Goal: Information Seeking & Learning: Learn about a topic

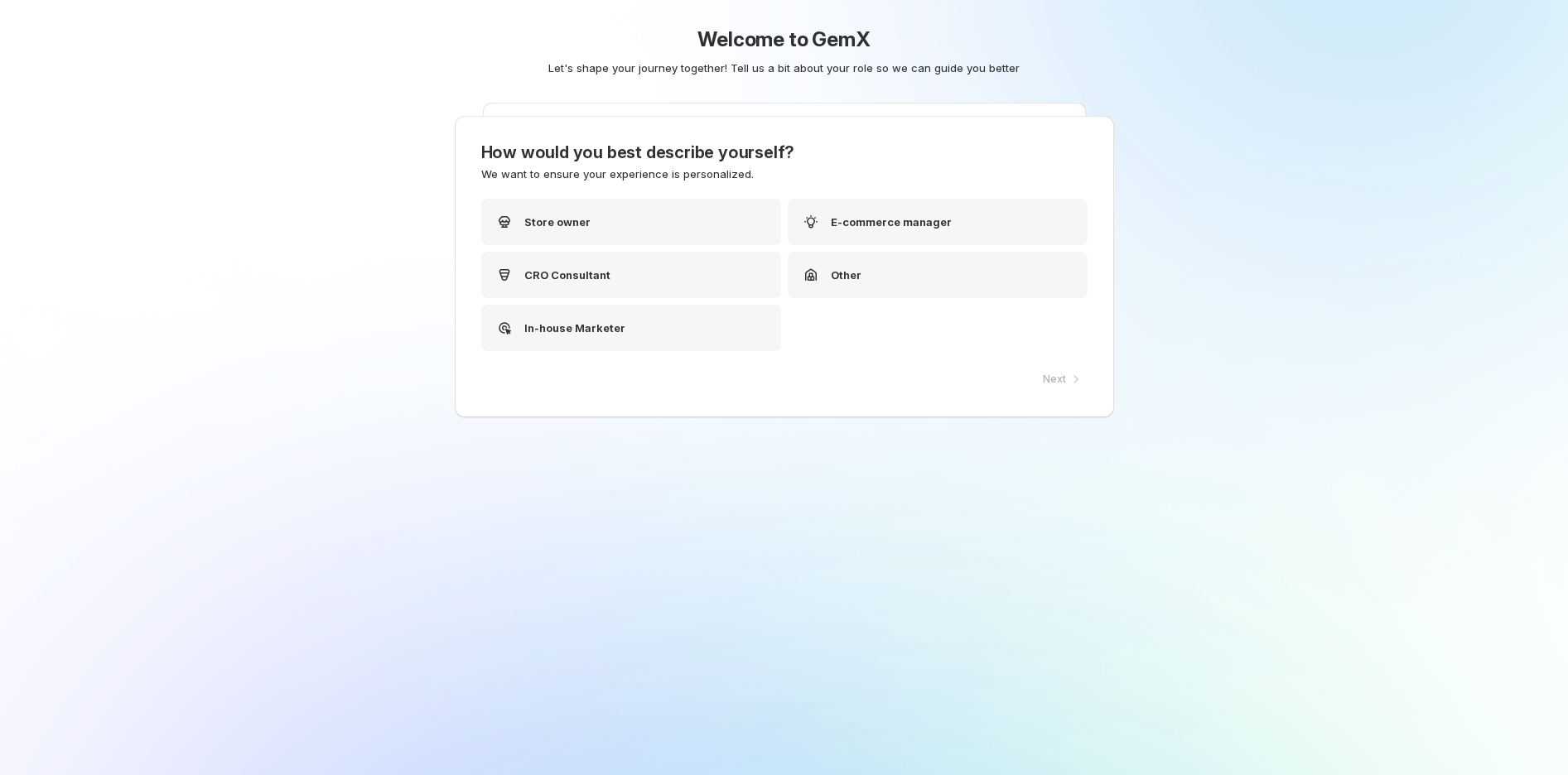
click at [1056, 371] on div "Next" at bounding box center [1061, 379] width 55 height 23
click at [1067, 368] on div "Next" at bounding box center [1061, 379] width 55 height 23
click at [1066, 372] on div "Next" at bounding box center [1061, 379] width 55 height 23
click at [870, 231] on div "E-commerce manager" at bounding box center [876, 221] width 151 height 20
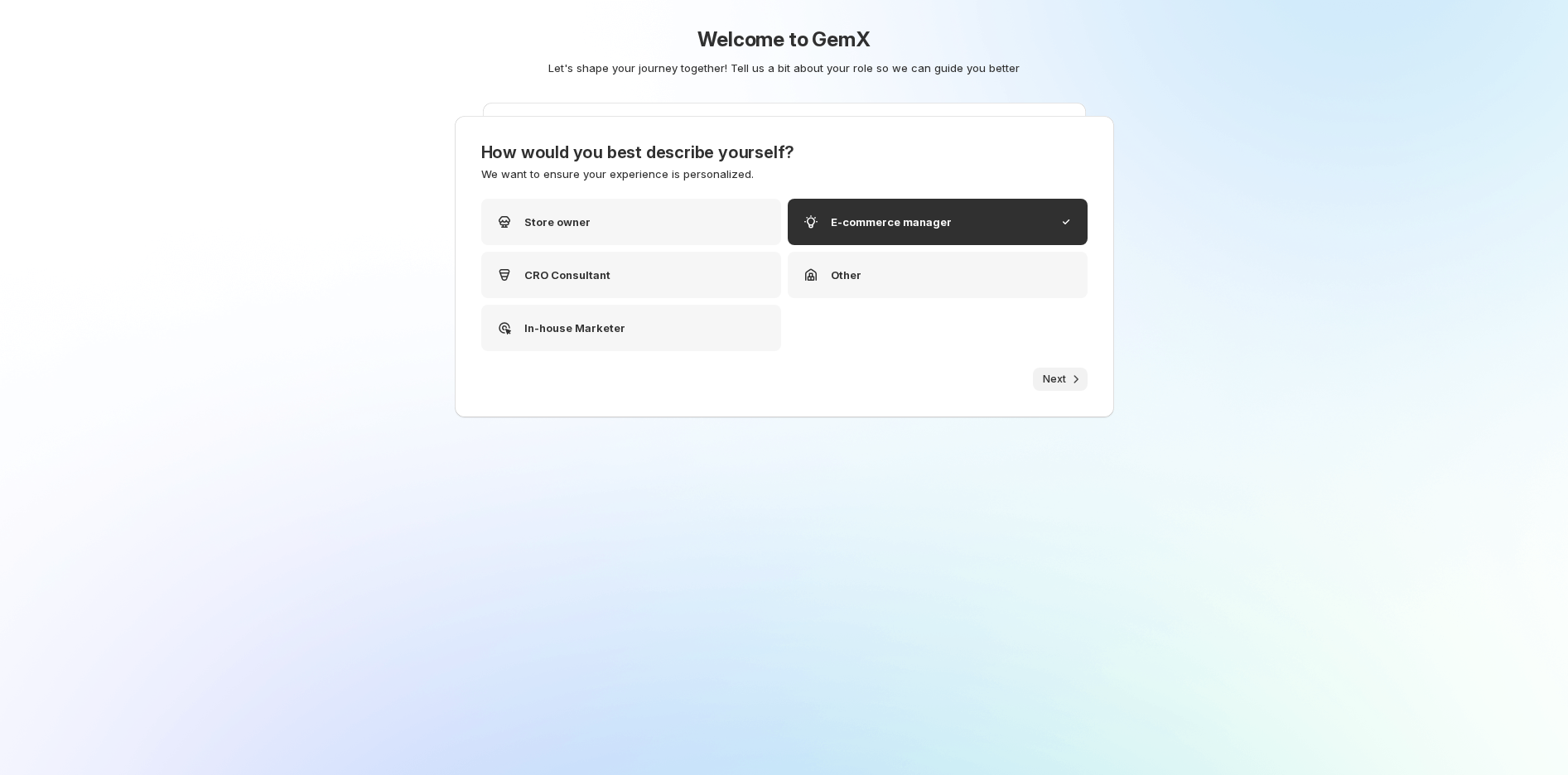
click at [1049, 375] on span "Next" at bounding box center [1054, 379] width 23 height 13
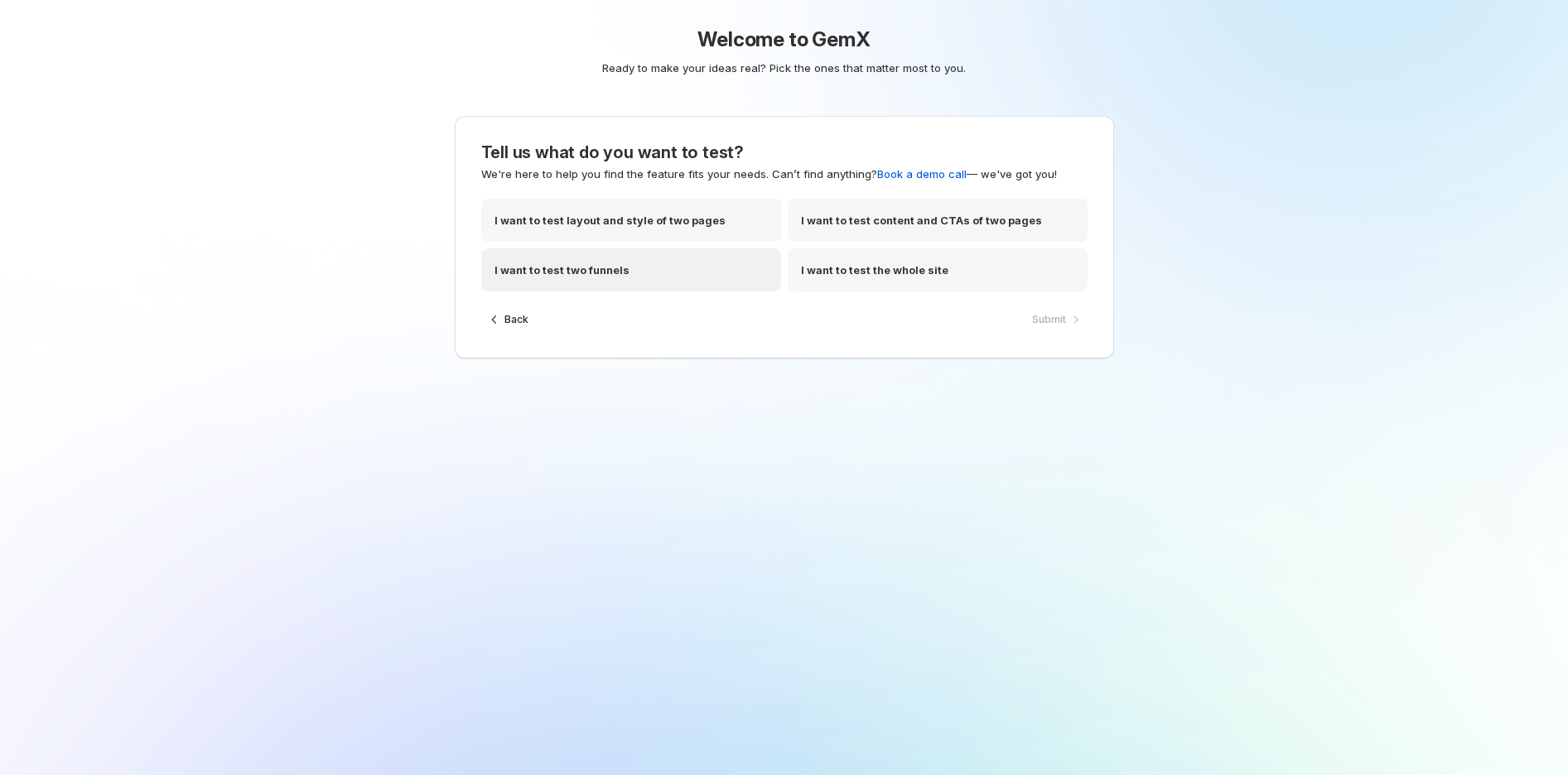
drag, startPoint x: 655, startPoint y: 263, endPoint x: 1021, endPoint y: 318, distance: 370.1
click at [658, 266] on div "I want to test two funnels" at bounding box center [632, 270] width 300 height 43
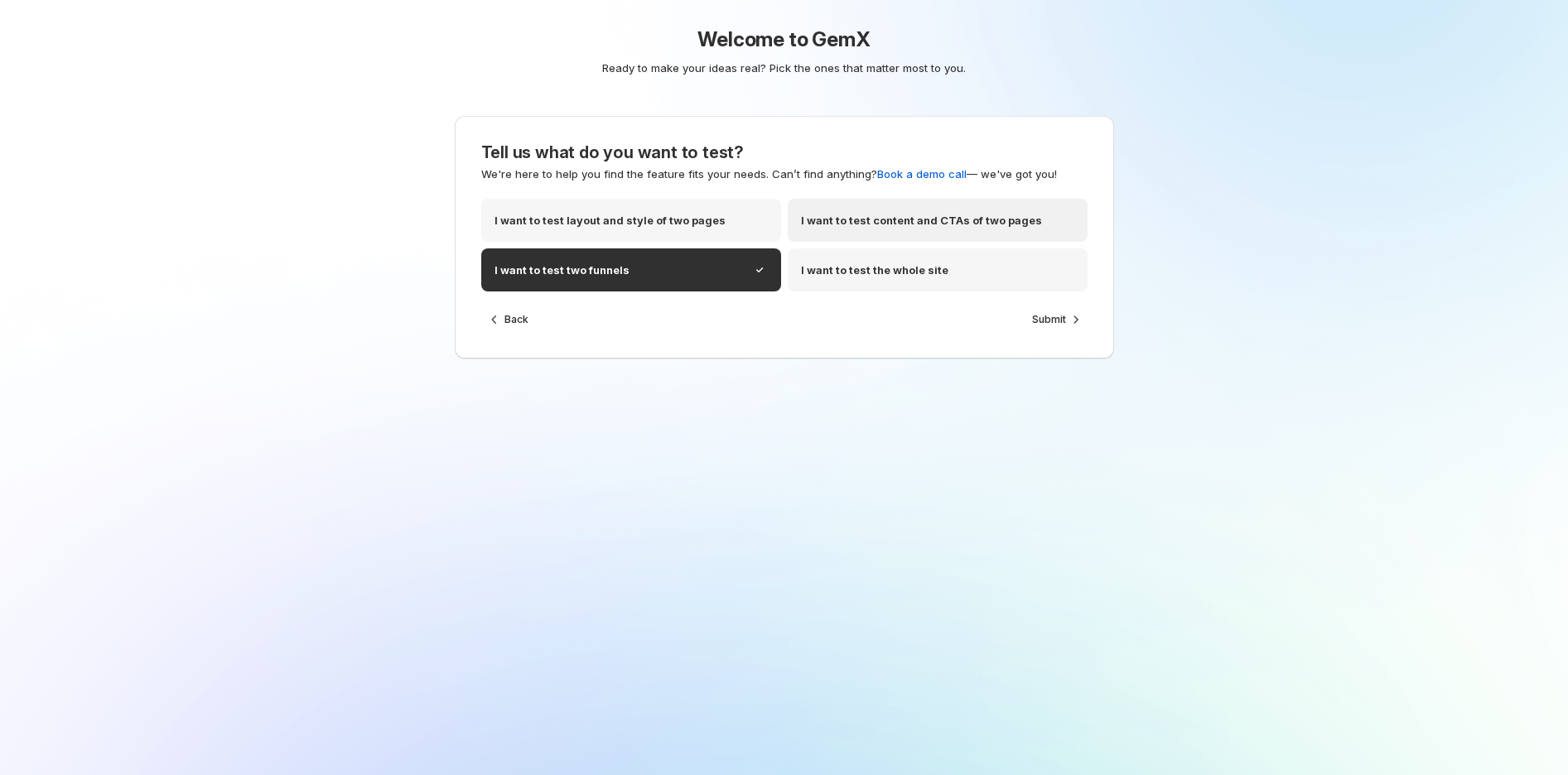
click at [969, 223] on p "I want to test content and CTAs of two pages" at bounding box center [921, 219] width 241 height 16
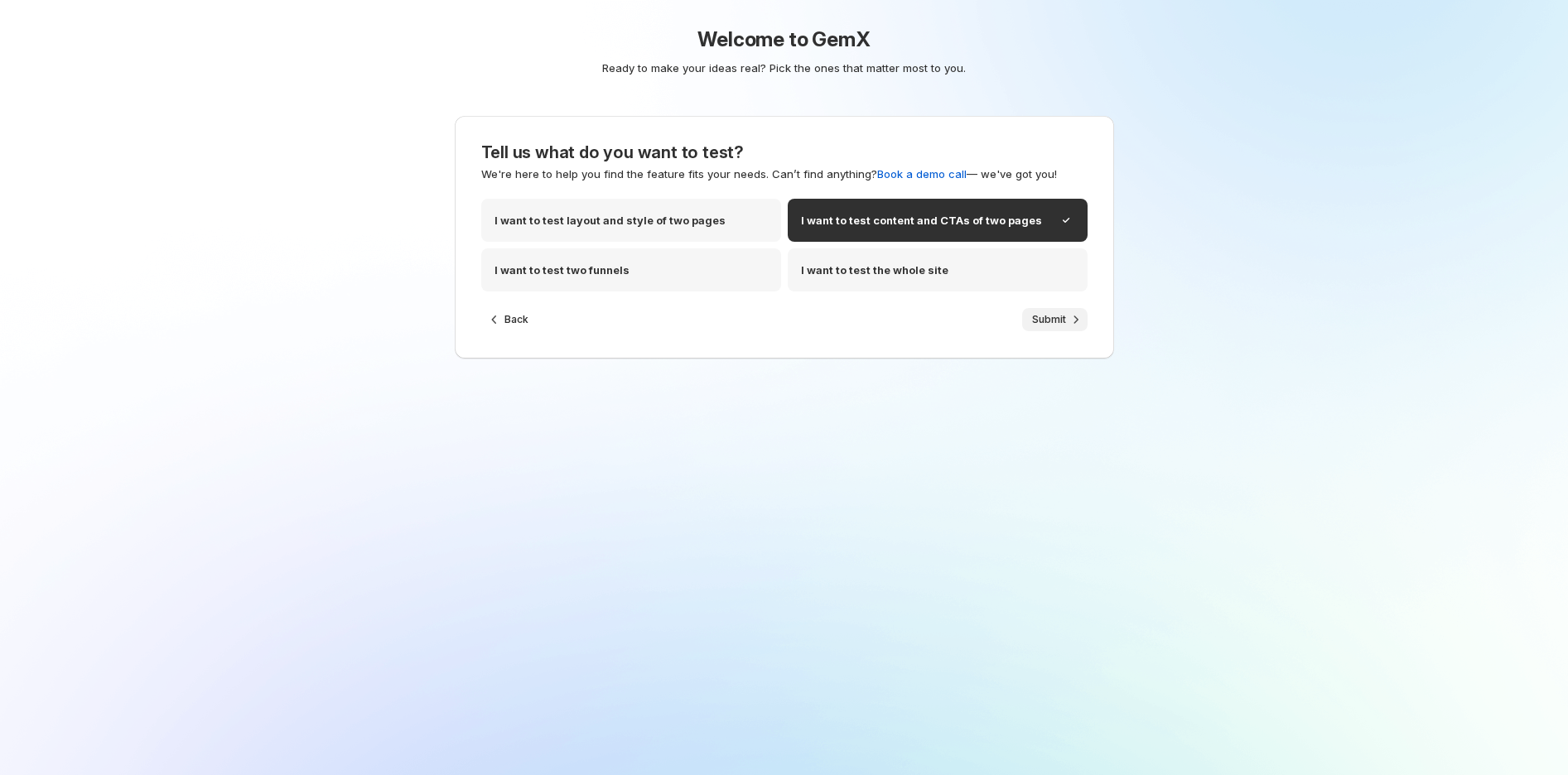
click at [1045, 313] on span "Submit" at bounding box center [1049, 320] width 34 height 13
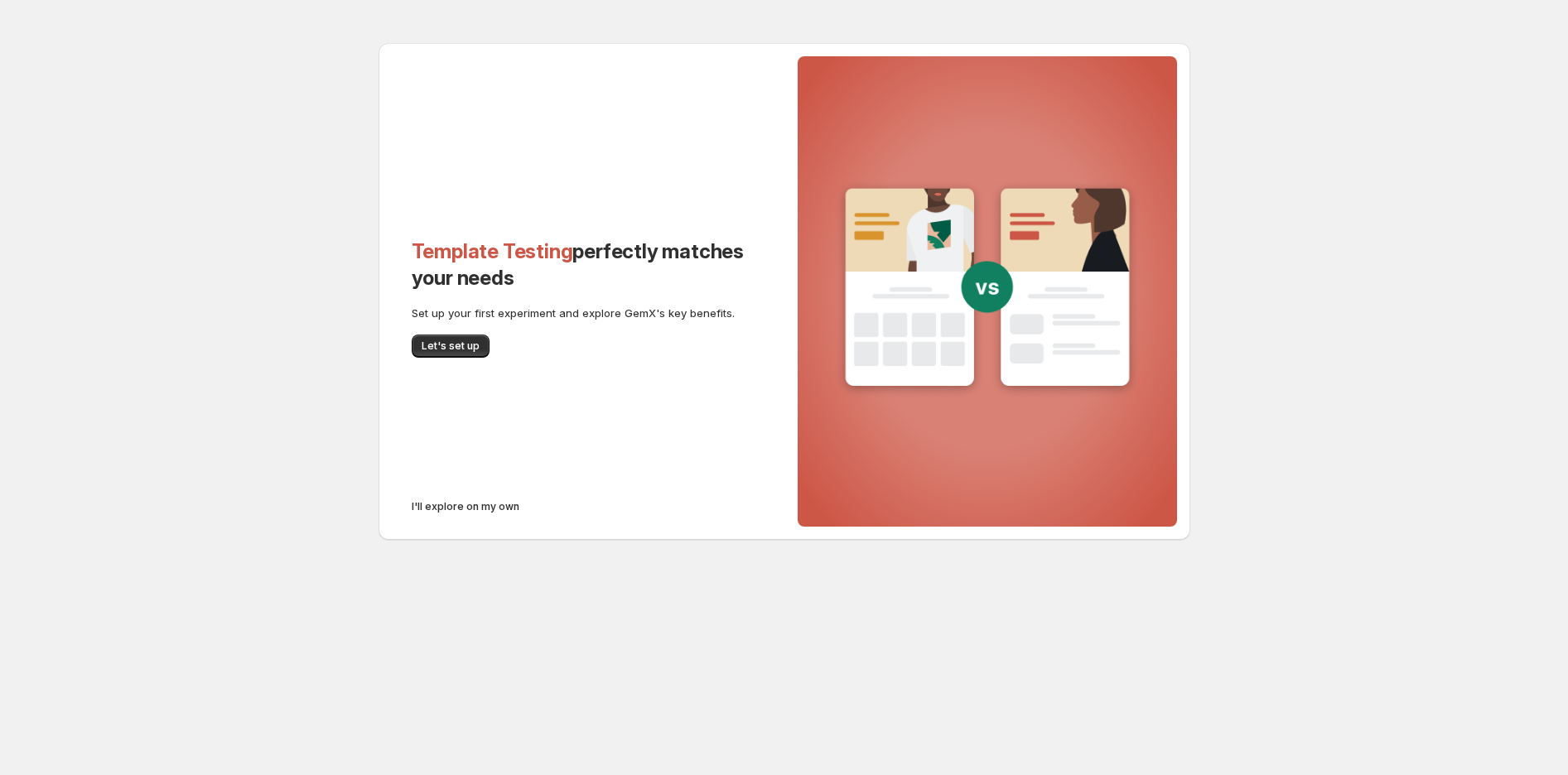
drag, startPoint x: 456, startPoint y: 348, endPoint x: 567, endPoint y: 500, distance: 188.2
click at [567, 500] on div "Template Testing perfectly matches your needs Set up your first experiment and …" at bounding box center [581, 291] width 406 height 497
click at [482, 499] on button "I'll explore on my own" at bounding box center [465, 507] width 127 height 23
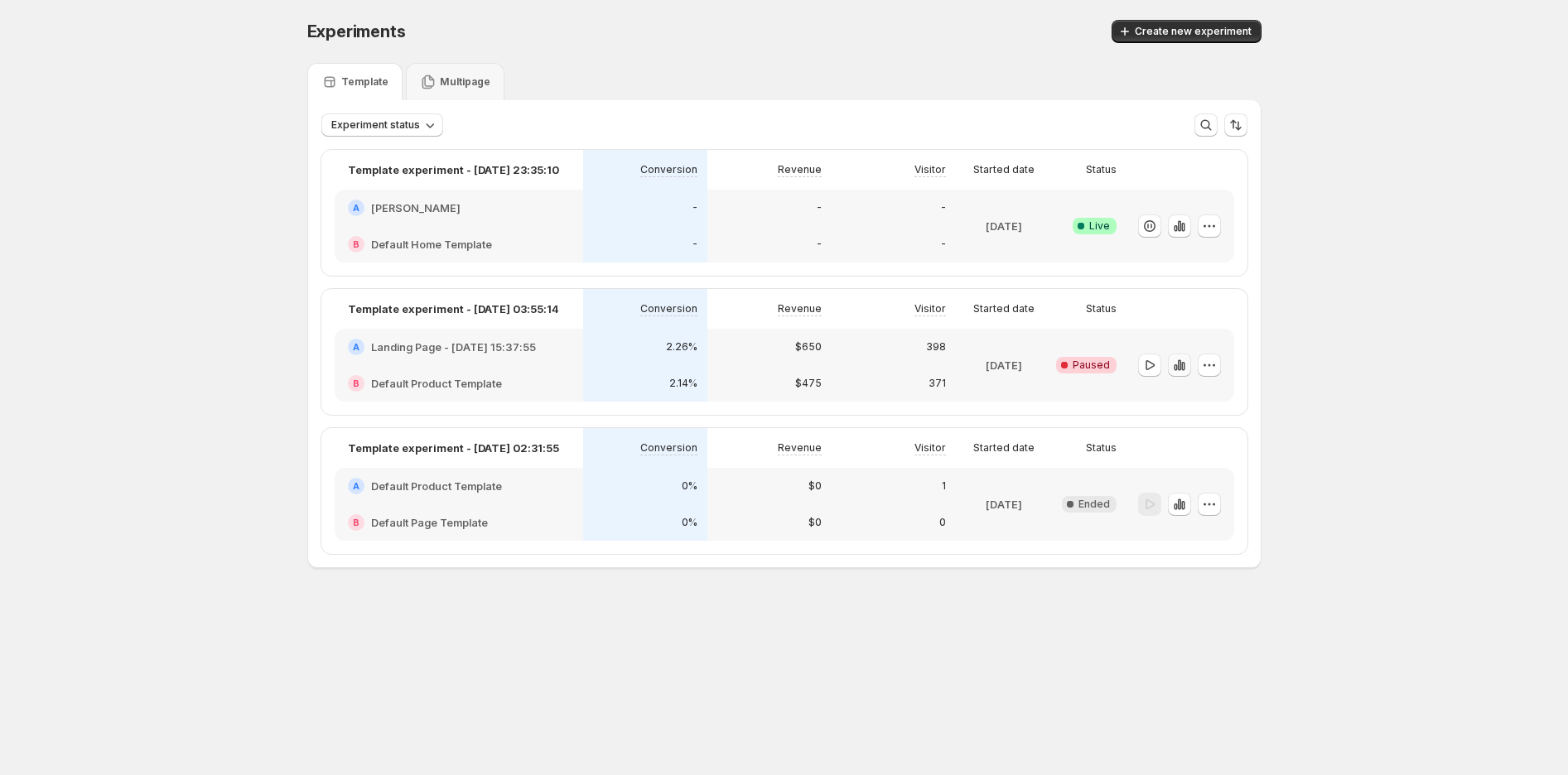
click at [1182, 365] on icon "button" at bounding box center [1182, 367] width 3 height 9
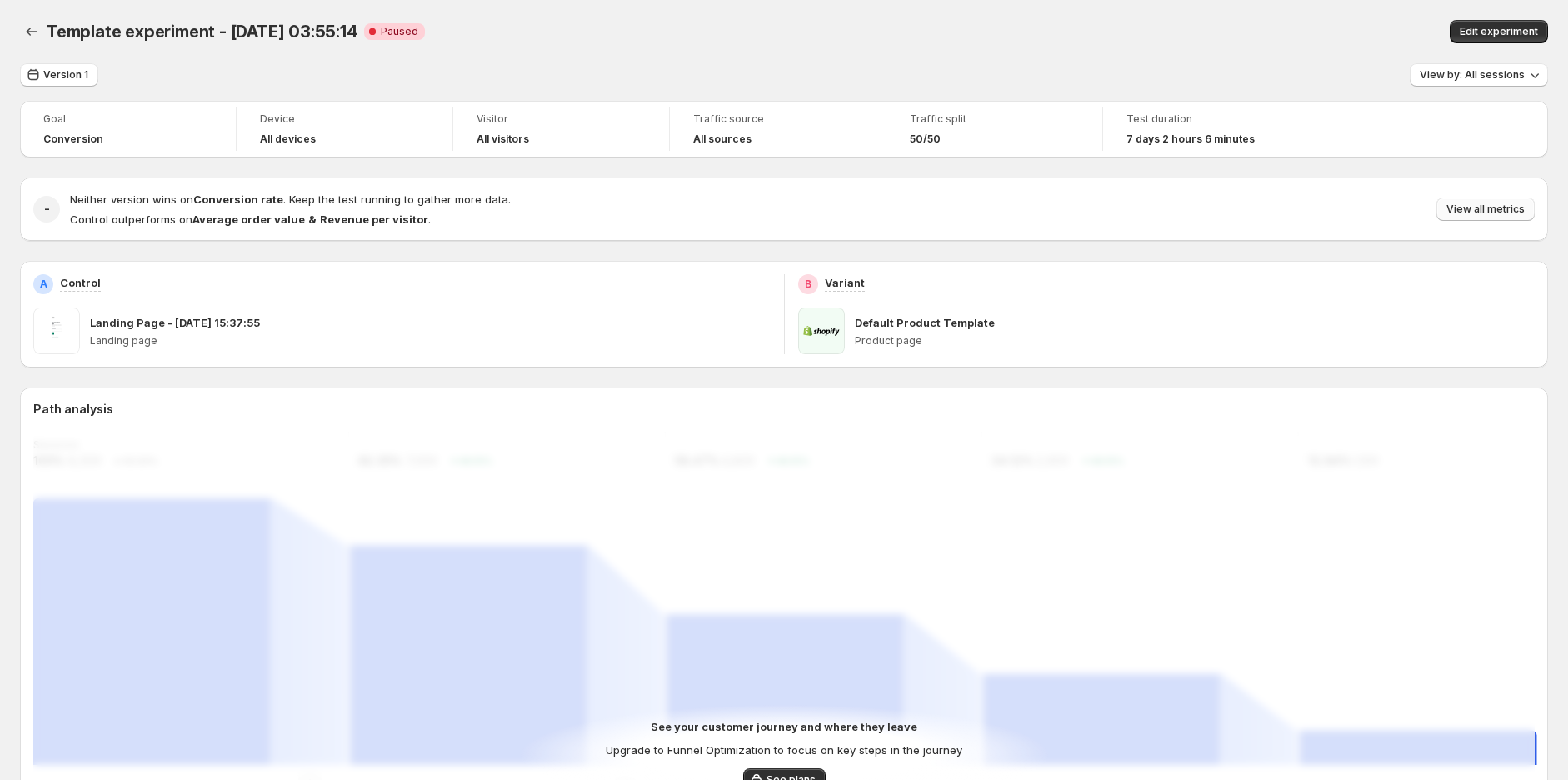
click at [1484, 211] on span "View all metrics" at bounding box center [1486, 209] width 78 height 13
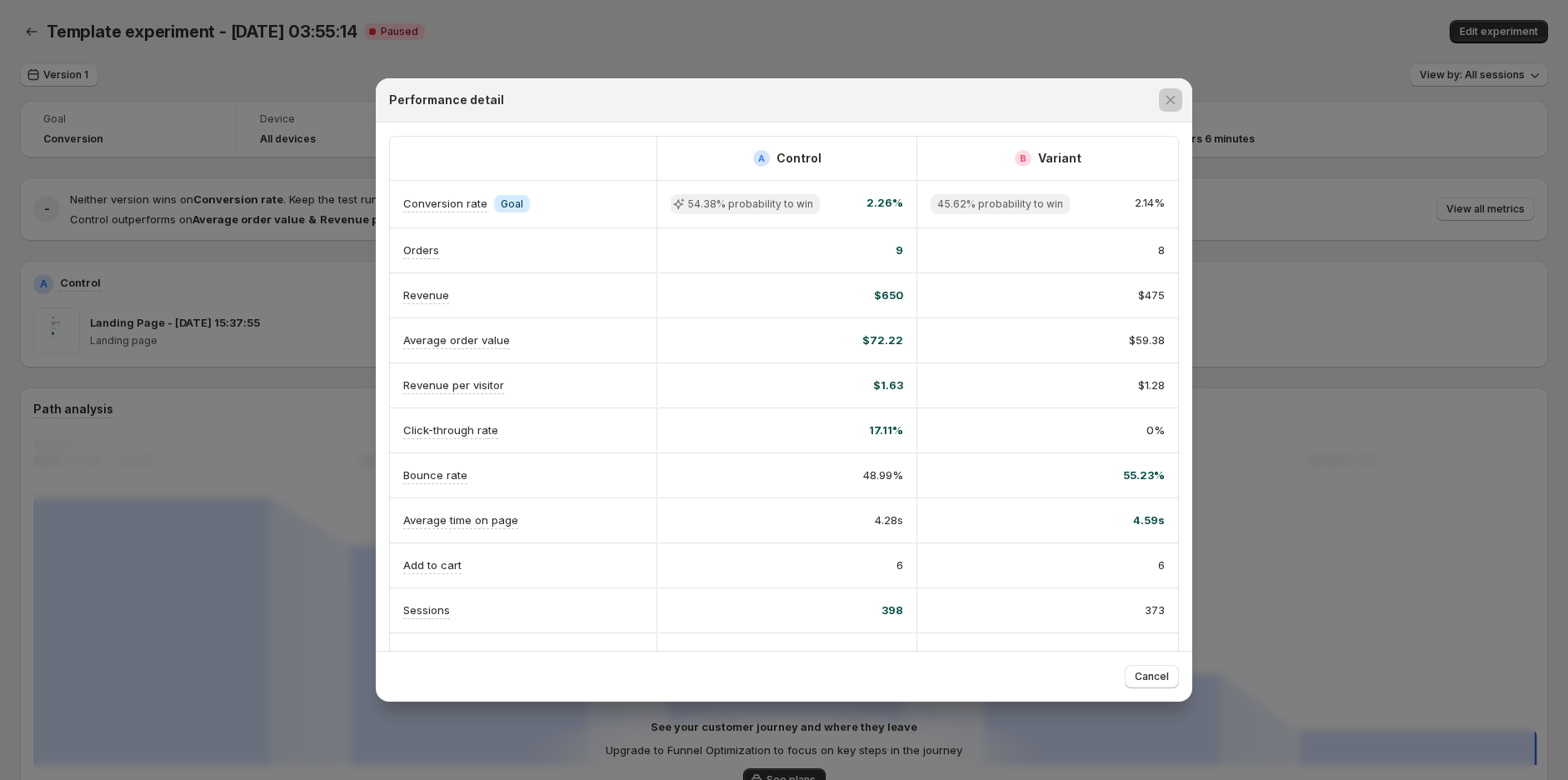
click at [1368, 284] on div at bounding box center [784, 390] width 1568 height 780
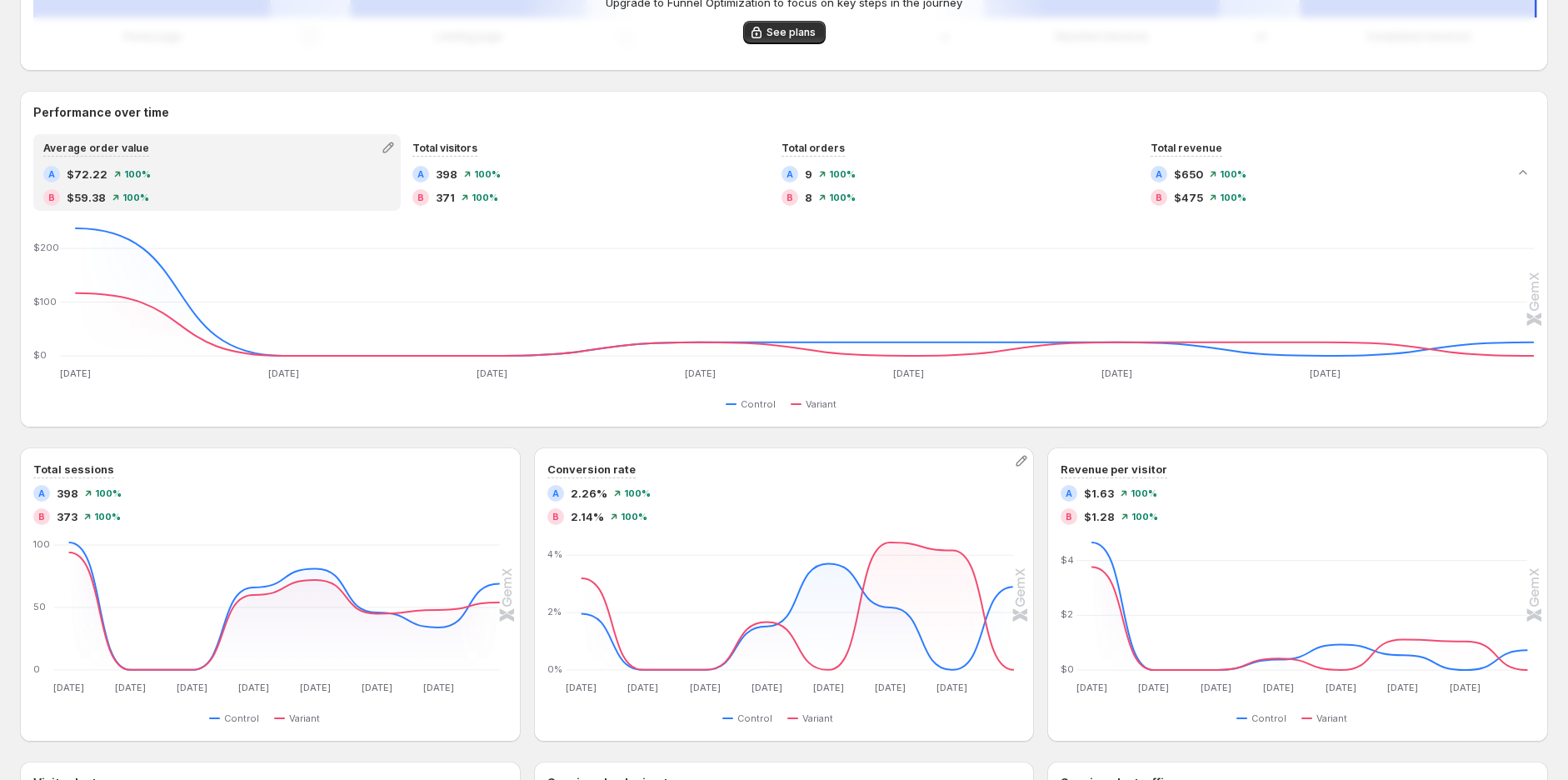
scroll to position [834, 0]
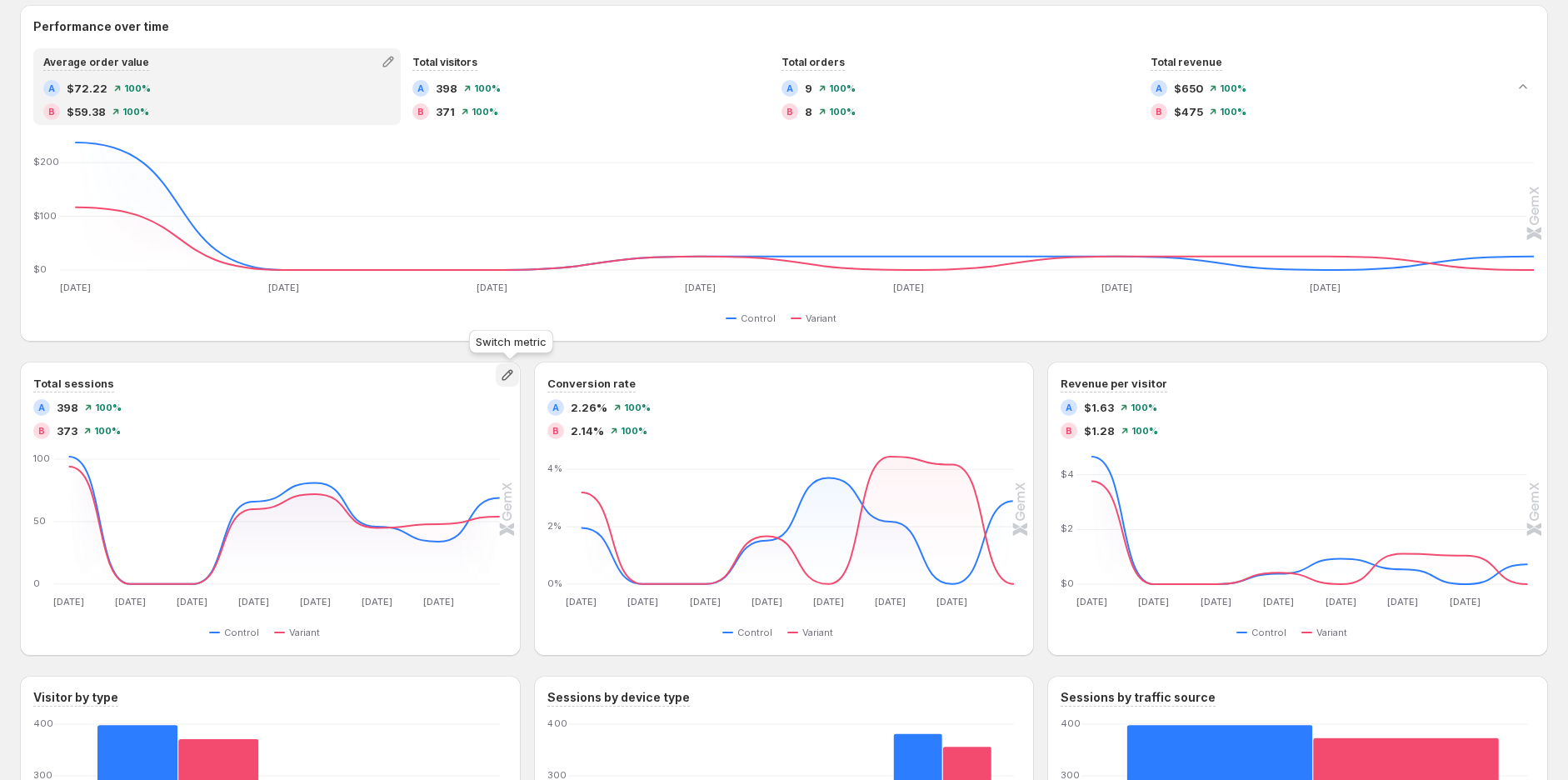
click at [516, 375] on icon "button" at bounding box center [506, 375] width 16 height 16
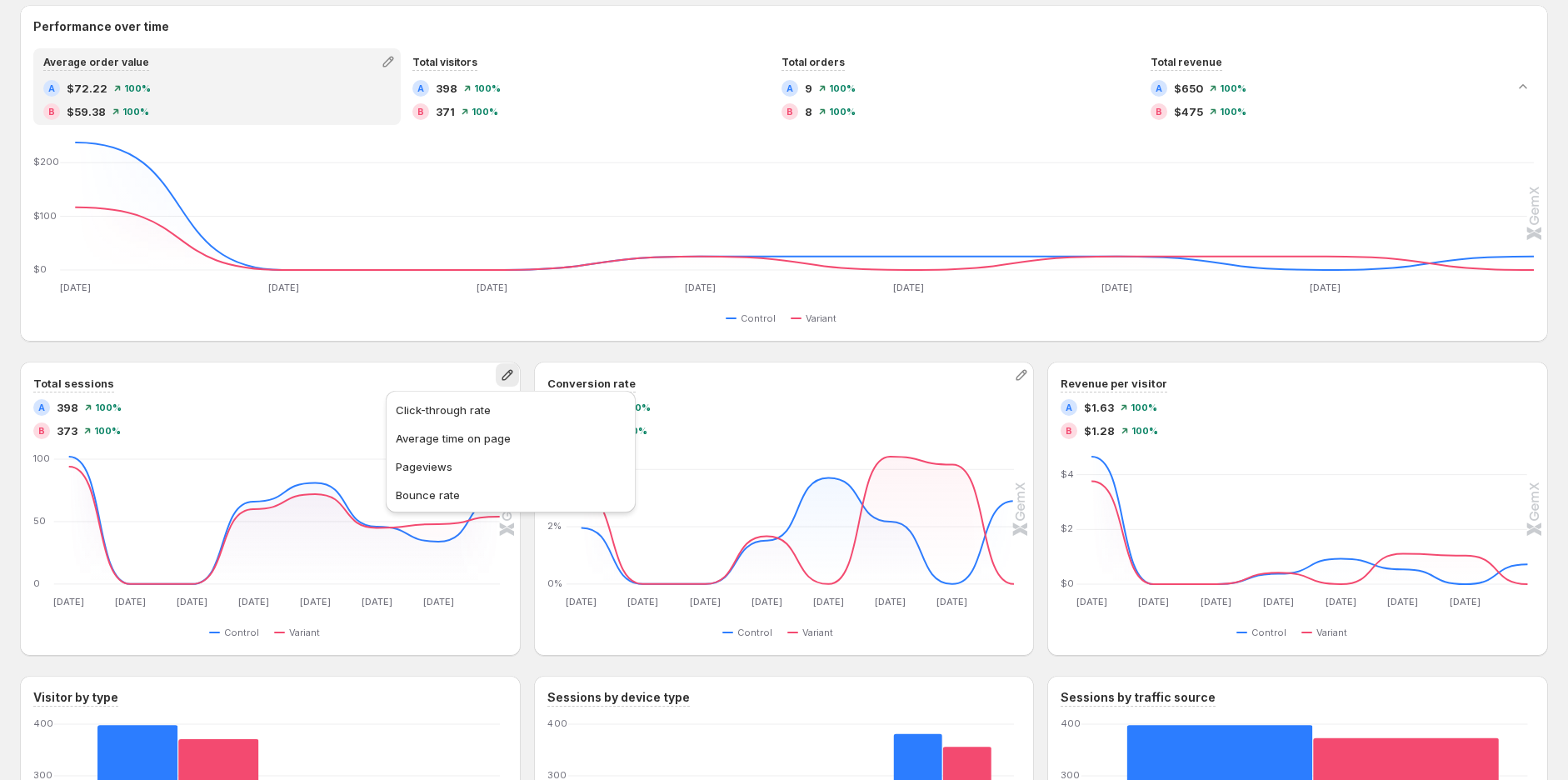
click at [745, 358] on div "Path analysis See your customer journey and where they leave Upgrade to Funnel …" at bounding box center [784, 278] width 1528 height 1449
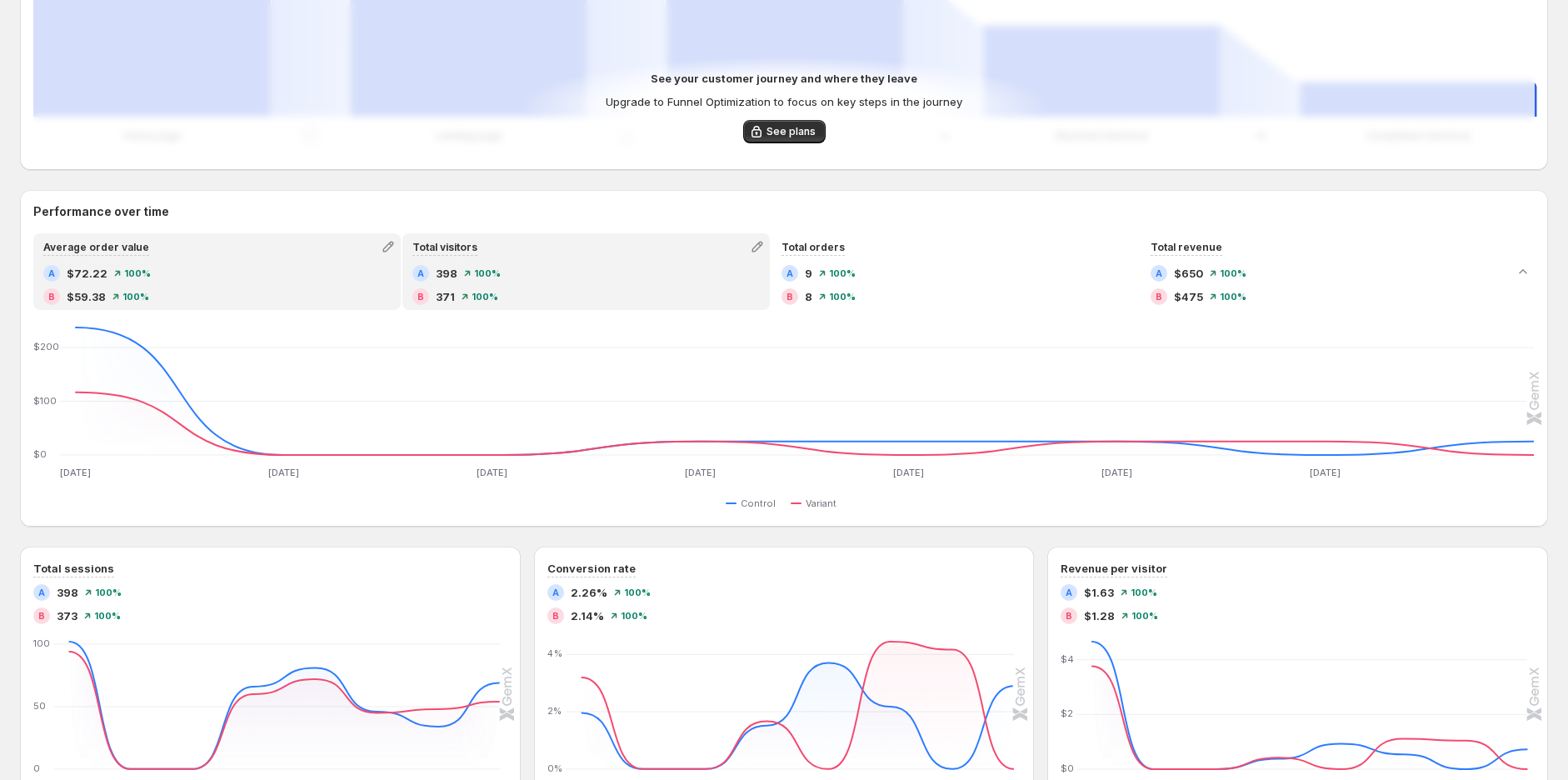
scroll to position [648, 0]
click at [755, 241] on icon "button" at bounding box center [757, 247] width 16 height 16
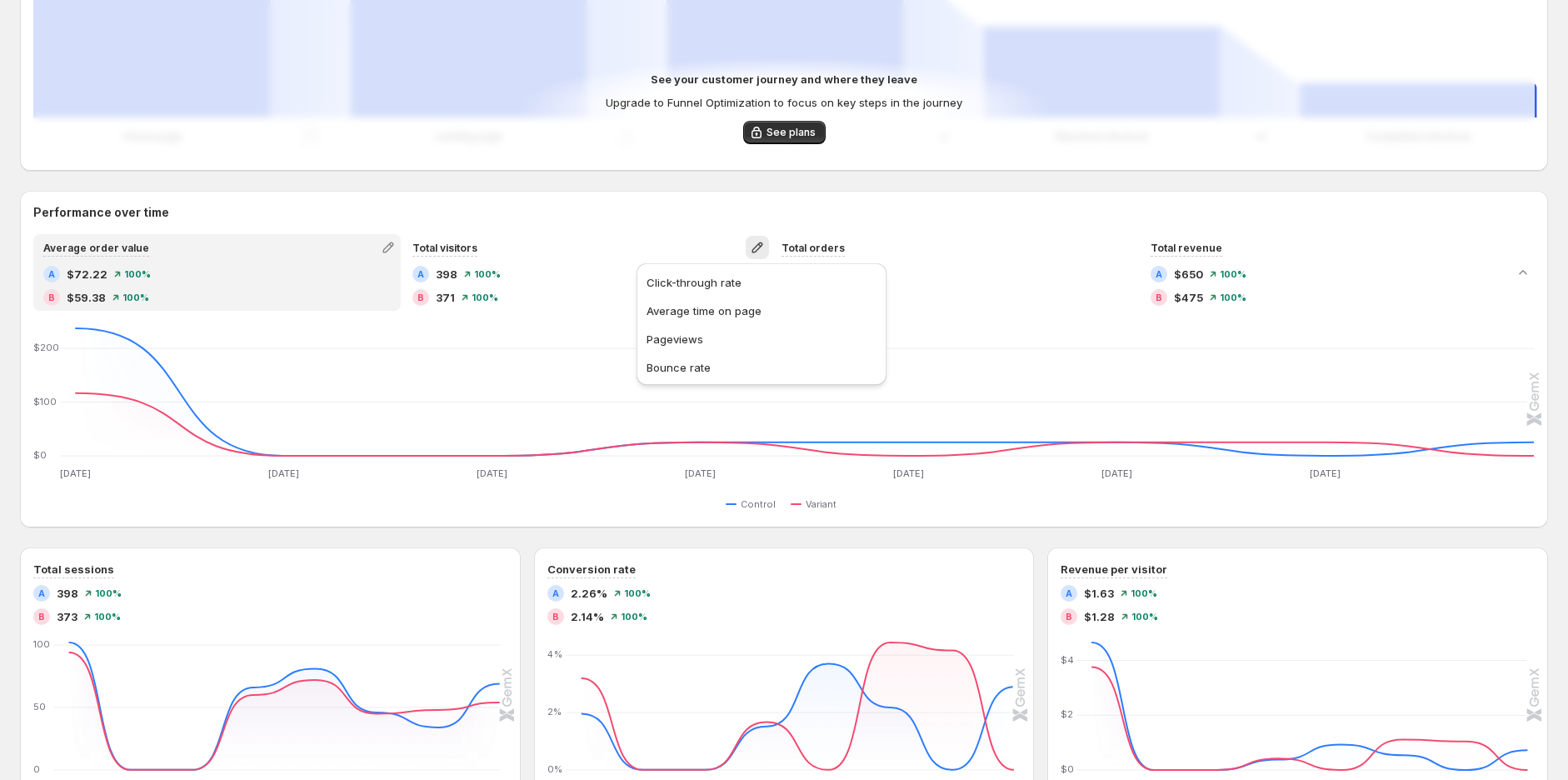
click at [961, 196] on div "Performance over time Average order value A $72.22 100% B $59.38 100% Total vis…" at bounding box center [784, 359] width 1528 height 336
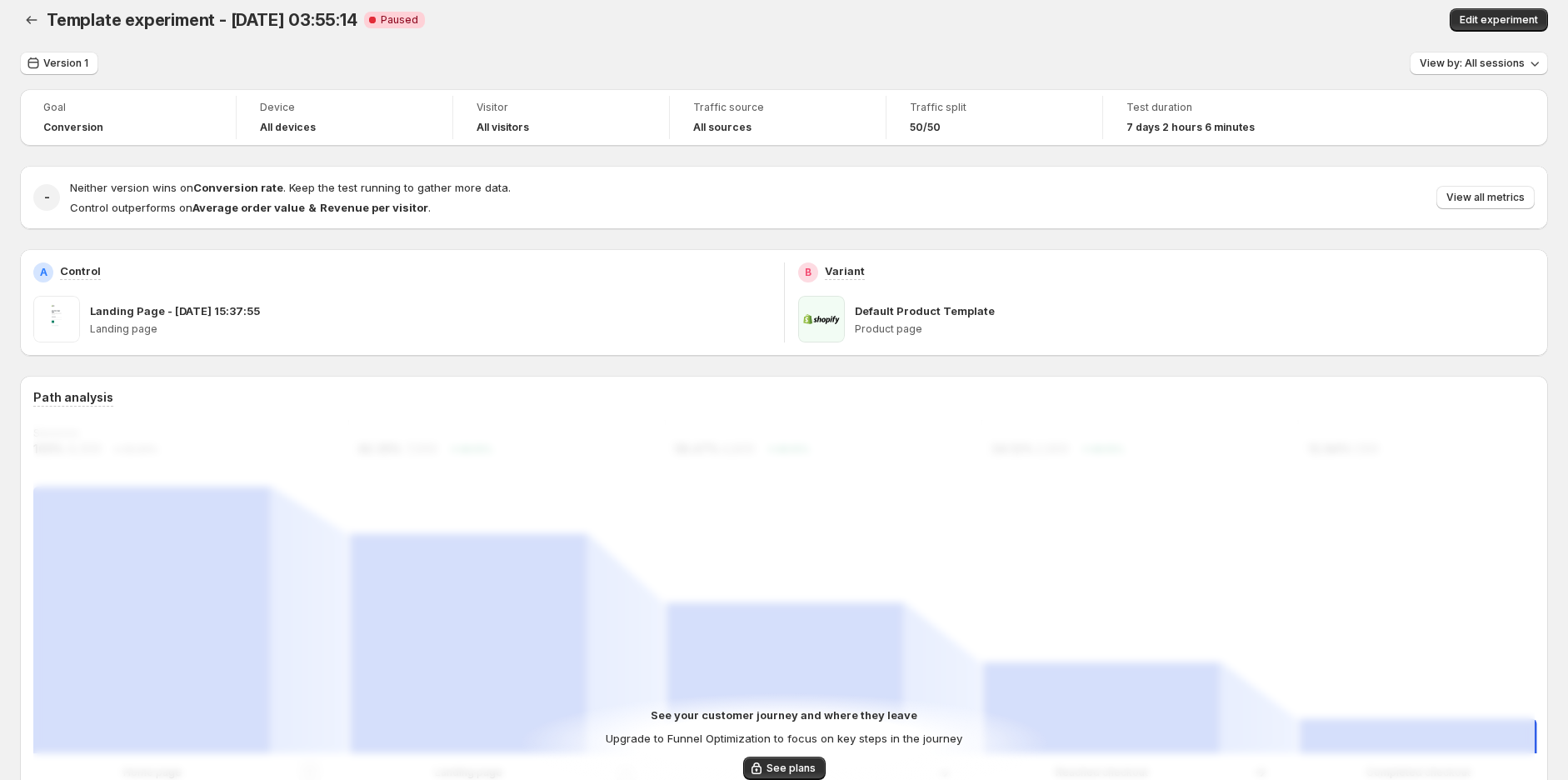
scroll to position [0, 0]
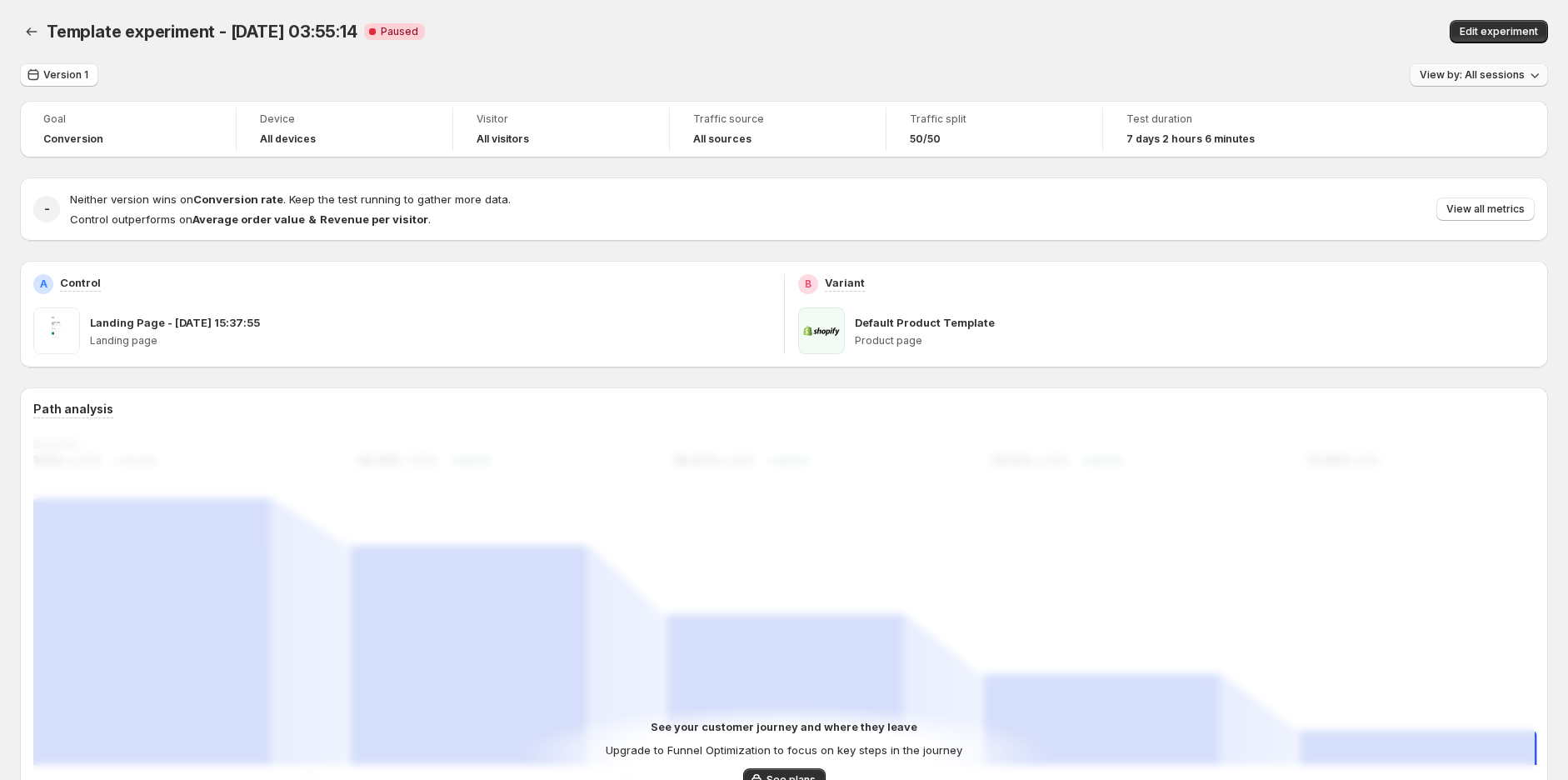
click at [1468, 69] on span "View by: All sessions" at bounding box center [1472, 76] width 105 height 13
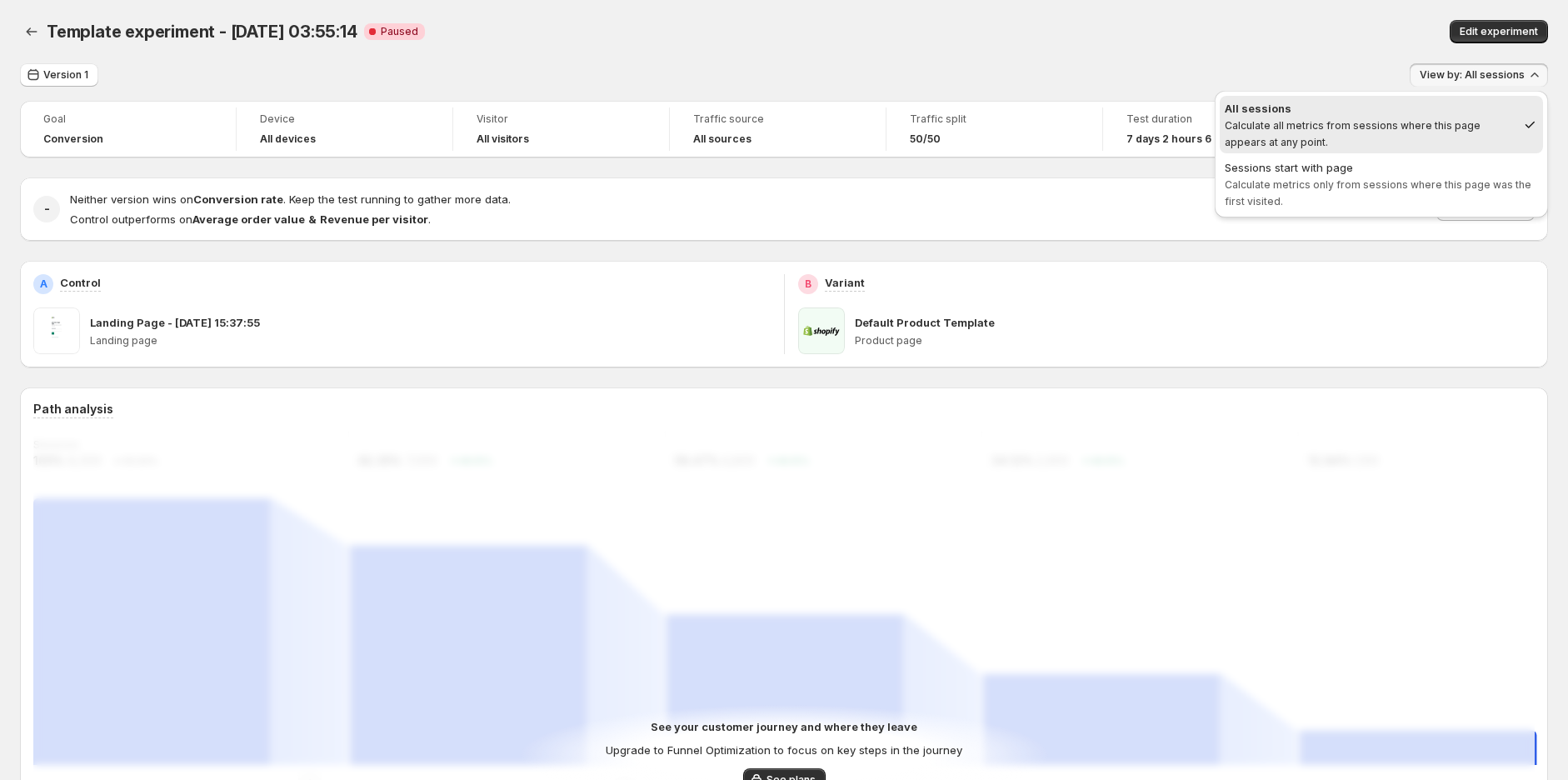
click at [1187, 49] on div "Template experiment - Sep 26, 03:55:14. This page is ready Template experiment …" at bounding box center [784, 32] width 1528 height 63
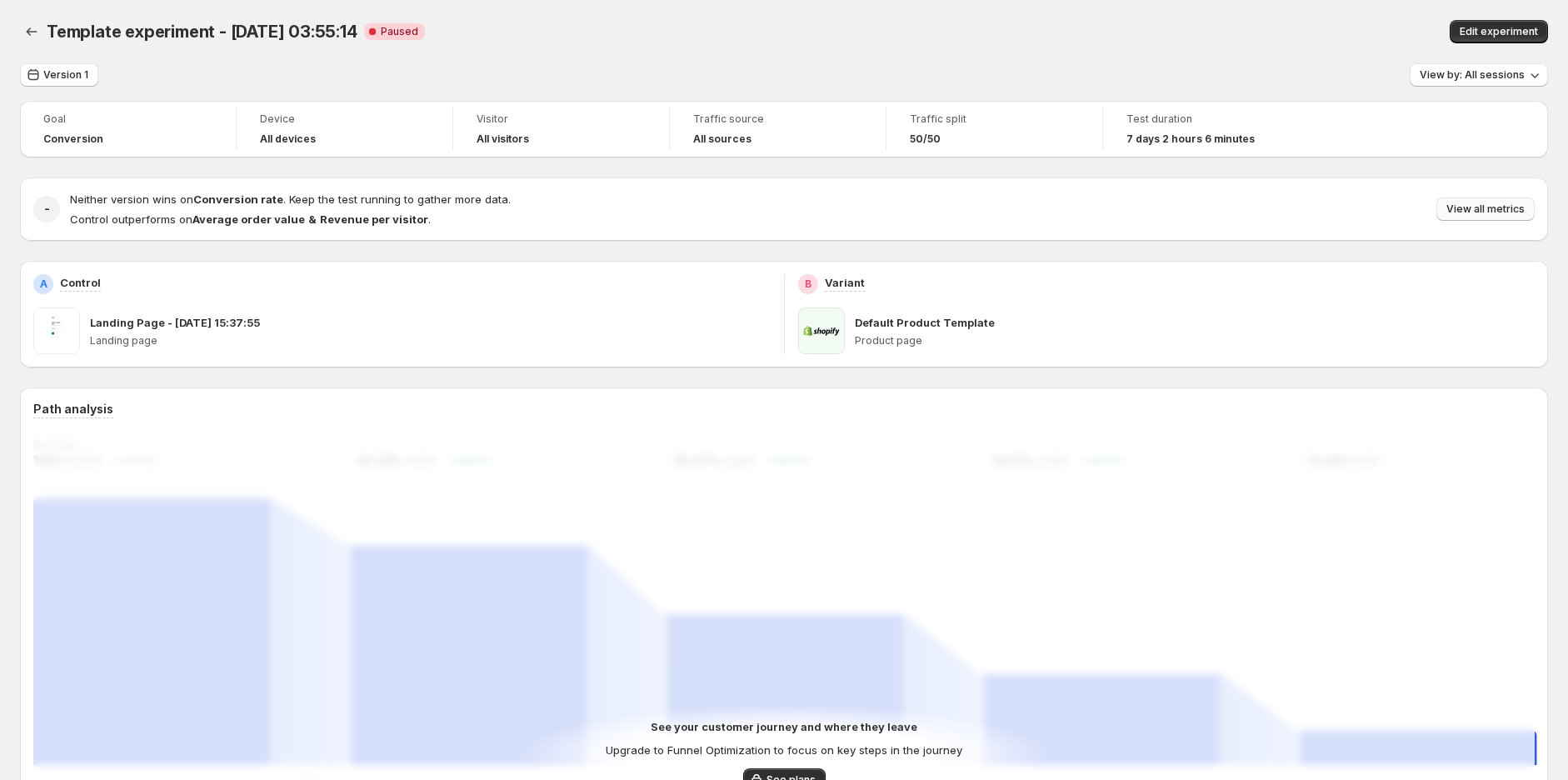
click at [1506, 216] on span "View all metrics" at bounding box center [1486, 209] width 78 height 13
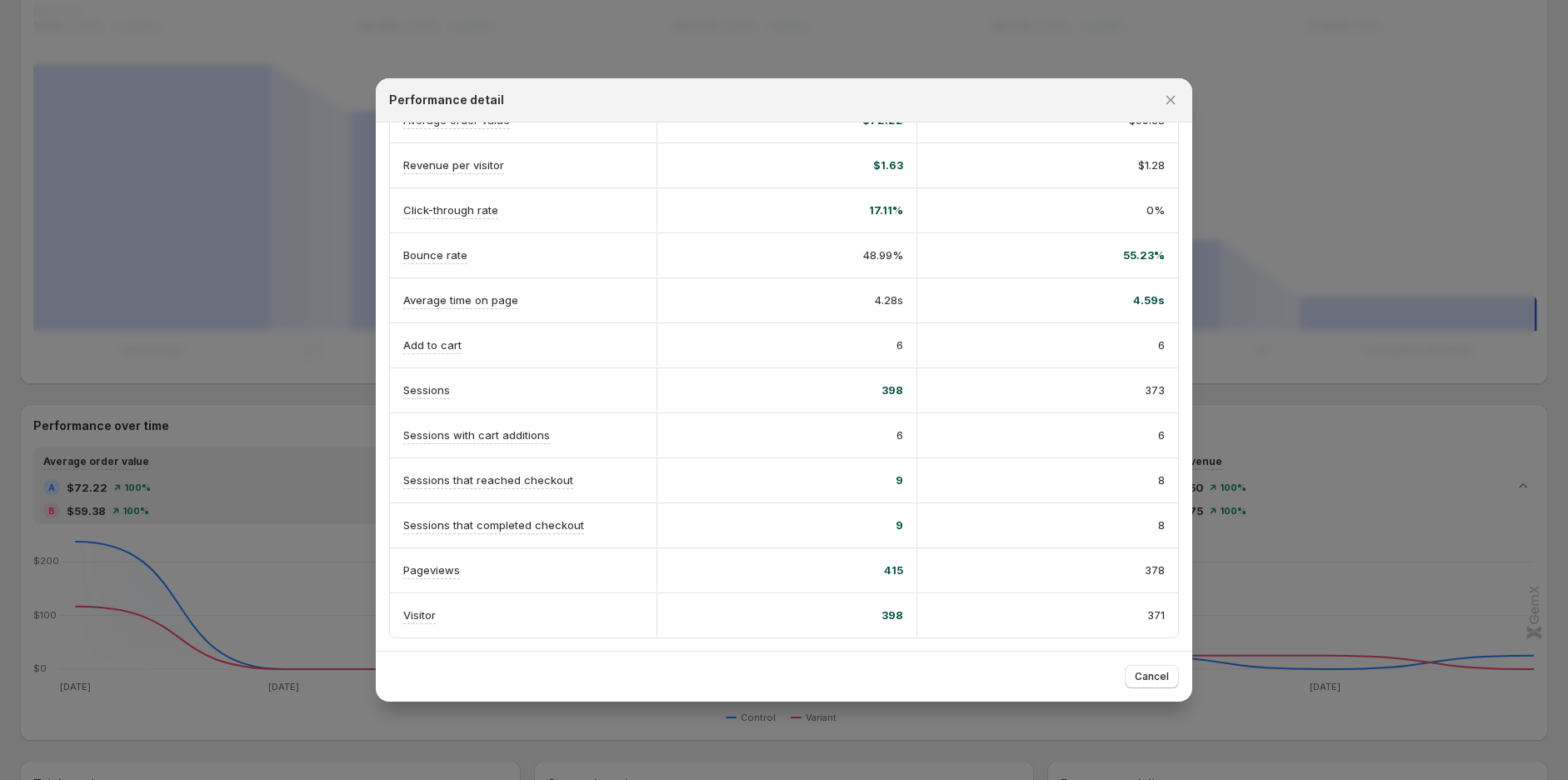
scroll to position [463, 0]
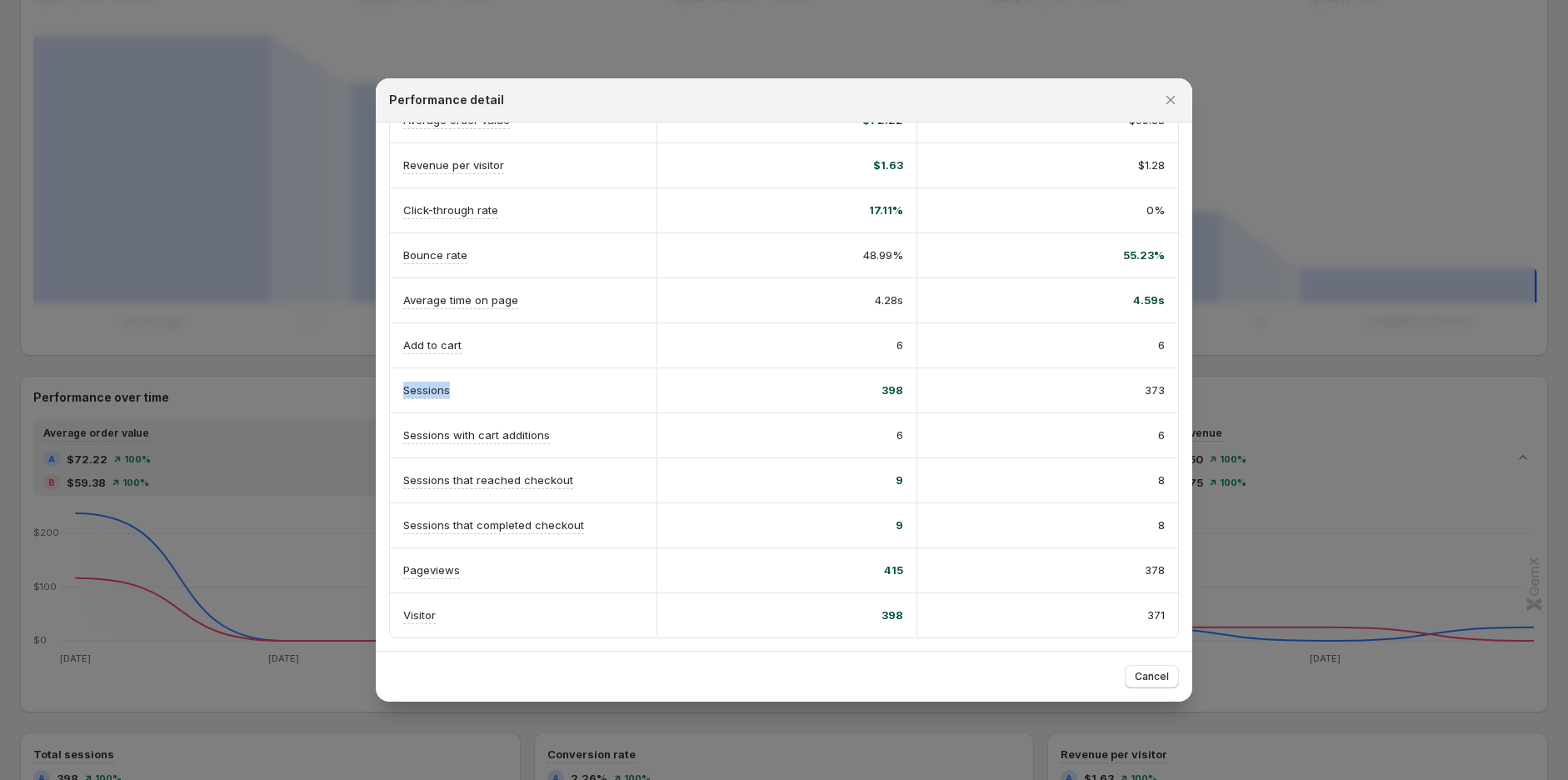
drag, startPoint x: 403, startPoint y: 386, endPoint x: 562, endPoint y: 386, distance: 159.0
click at [562, 386] on div "Sessions" at bounding box center [523, 390] width 240 height 17
drag, startPoint x: 563, startPoint y: 438, endPoint x: 425, endPoint y: 411, distance: 140.6
click at [419, 434] on div "Sessions with cart additions" at bounding box center [523, 436] width 240 height 17
drag, startPoint x: 400, startPoint y: 341, endPoint x: 476, endPoint y: 342, distance: 76.0
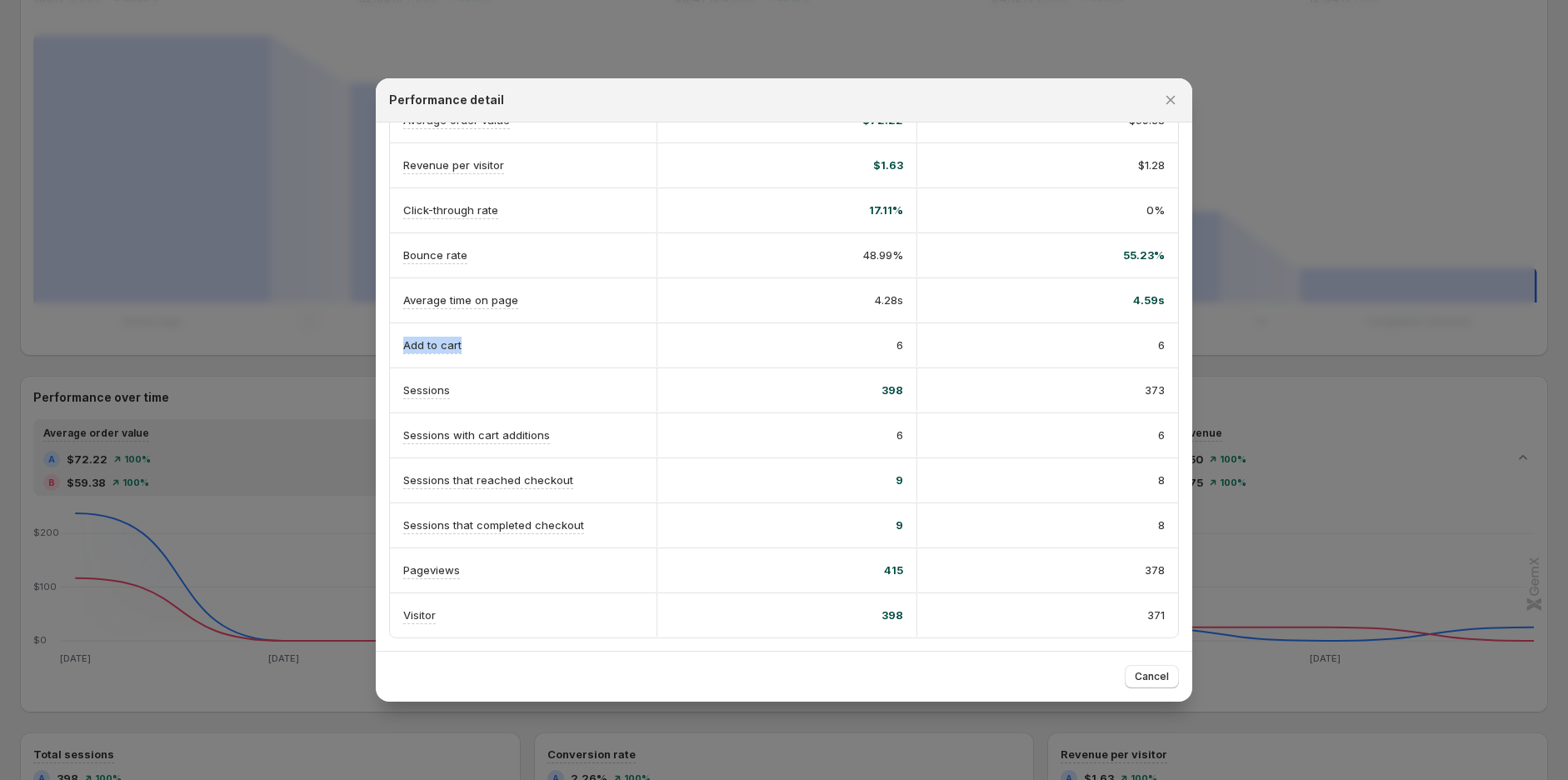
click at [476, 342] on div "Add to cart" at bounding box center [523, 345] width 267 height 44
click at [636, 463] on div "Sessions that reached checkout" at bounding box center [523, 481] width 267 height 44
drag, startPoint x: 573, startPoint y: 442, endPoint x: 409, endPoint y: 432, distance: 164.3
click at [409, 432] on div "Sessions with cart additions" at bounding box center [523, 436] width 240 height 17
click at [223, 341] on div at bounding box center [784, 390] width 1568 height 780
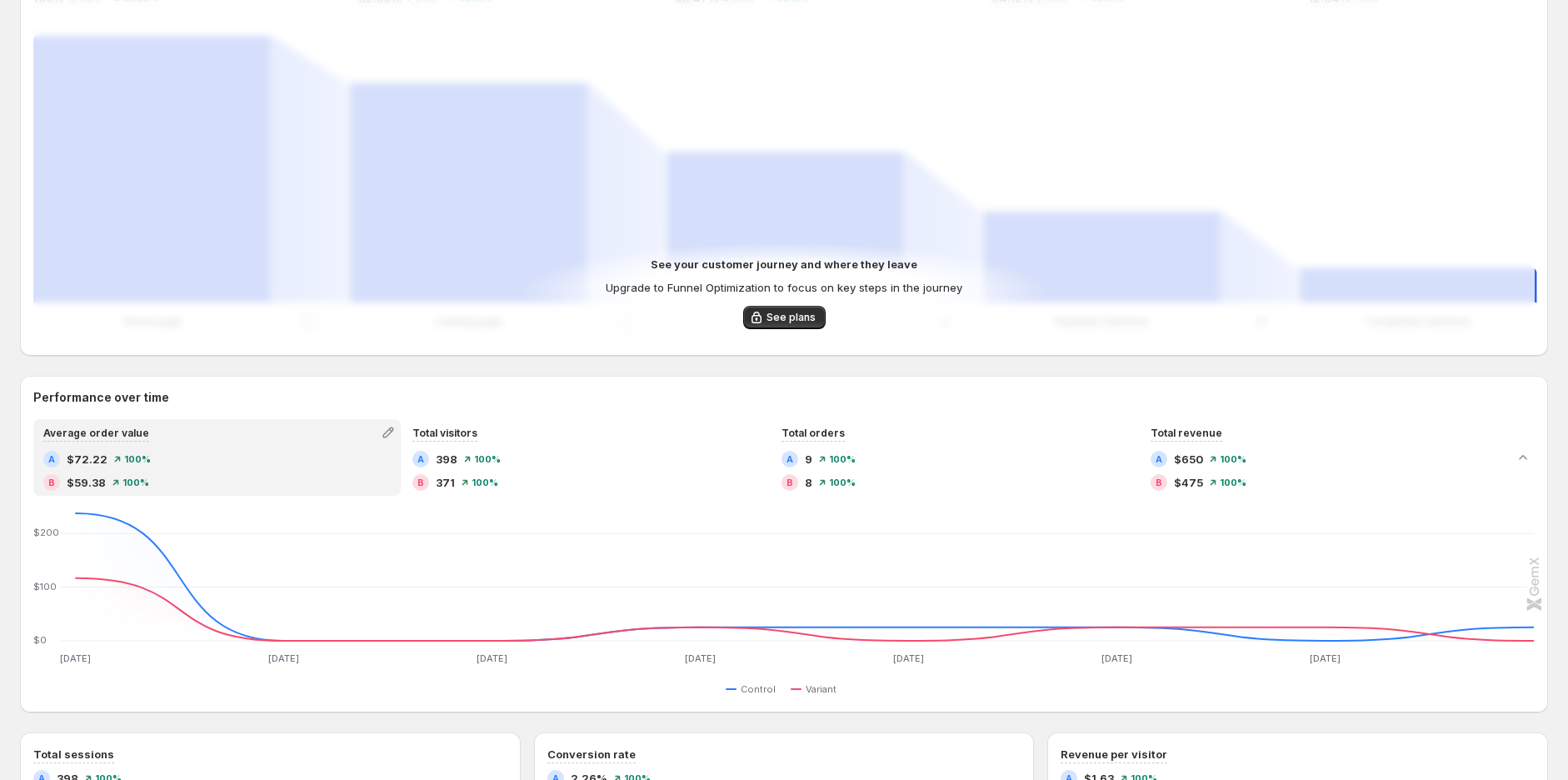
scroll to position [0, 0]
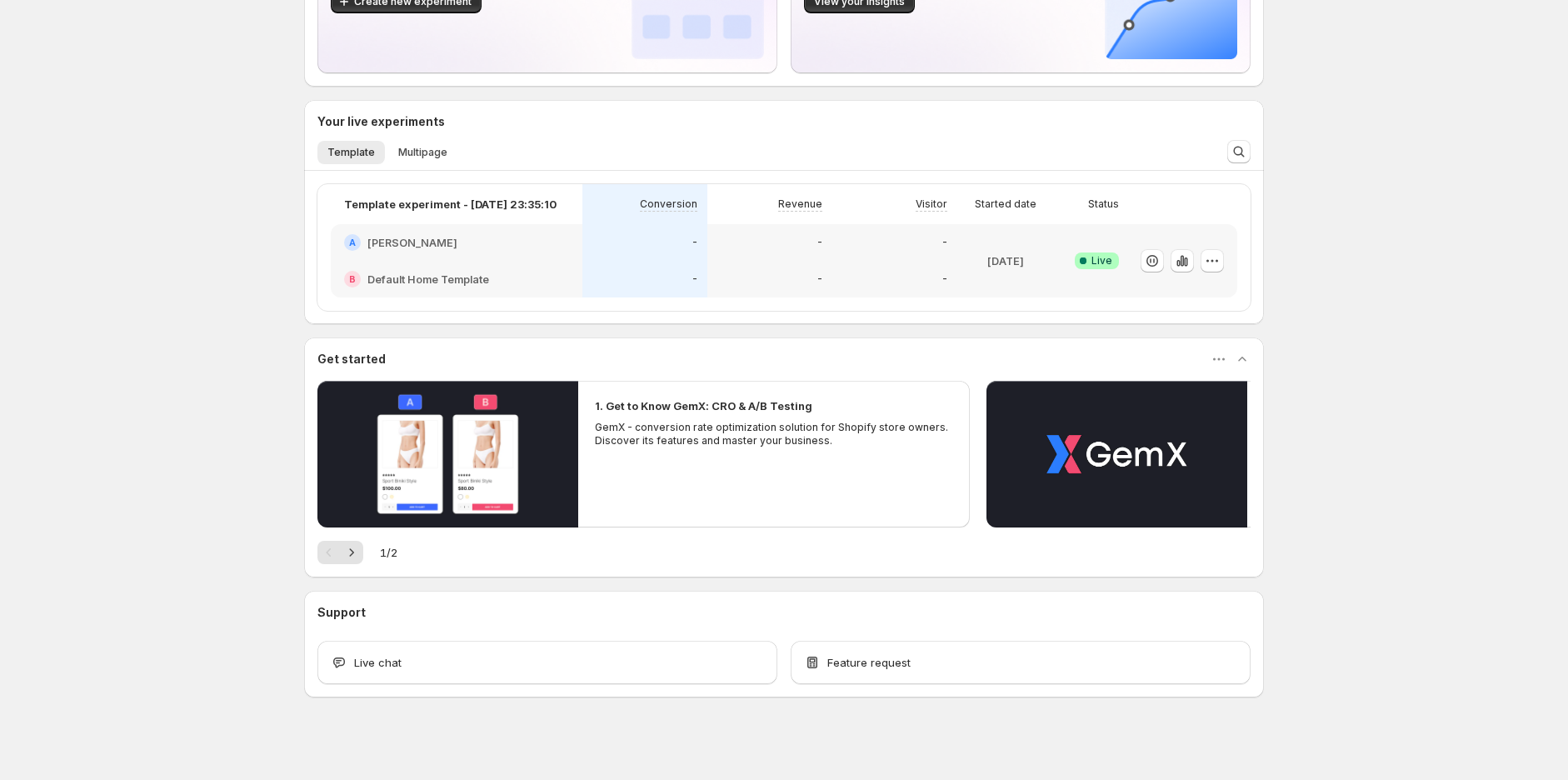
scroll to position [200, 0]
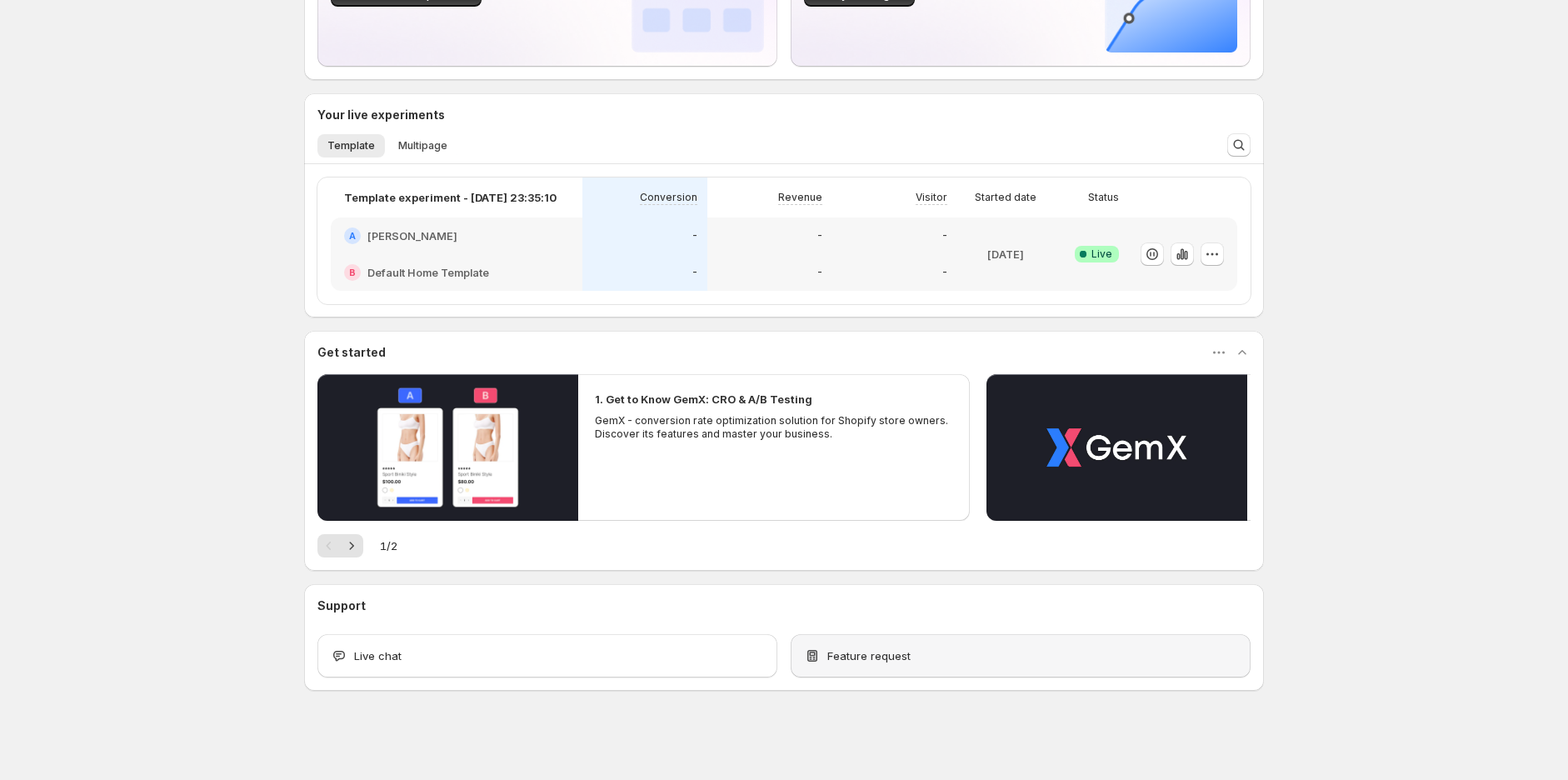
click at [845, 651] on span "Feature request" at bounding box center [869, 656] width 83 height 16
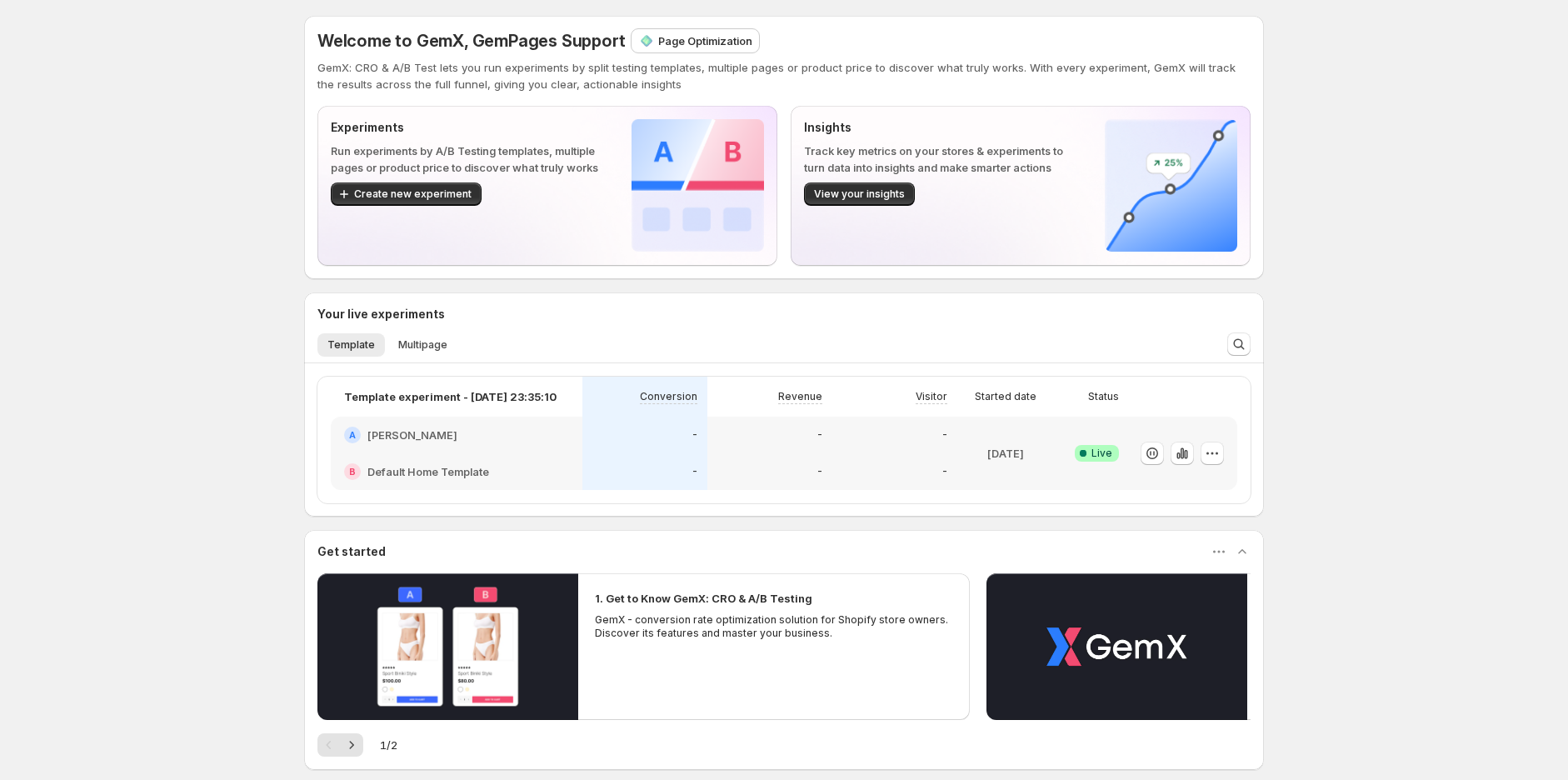
scroll to position [0, 0]
click at [1180, 457] on icon "button" at bounding box center [1177, 456] width 3 height 7
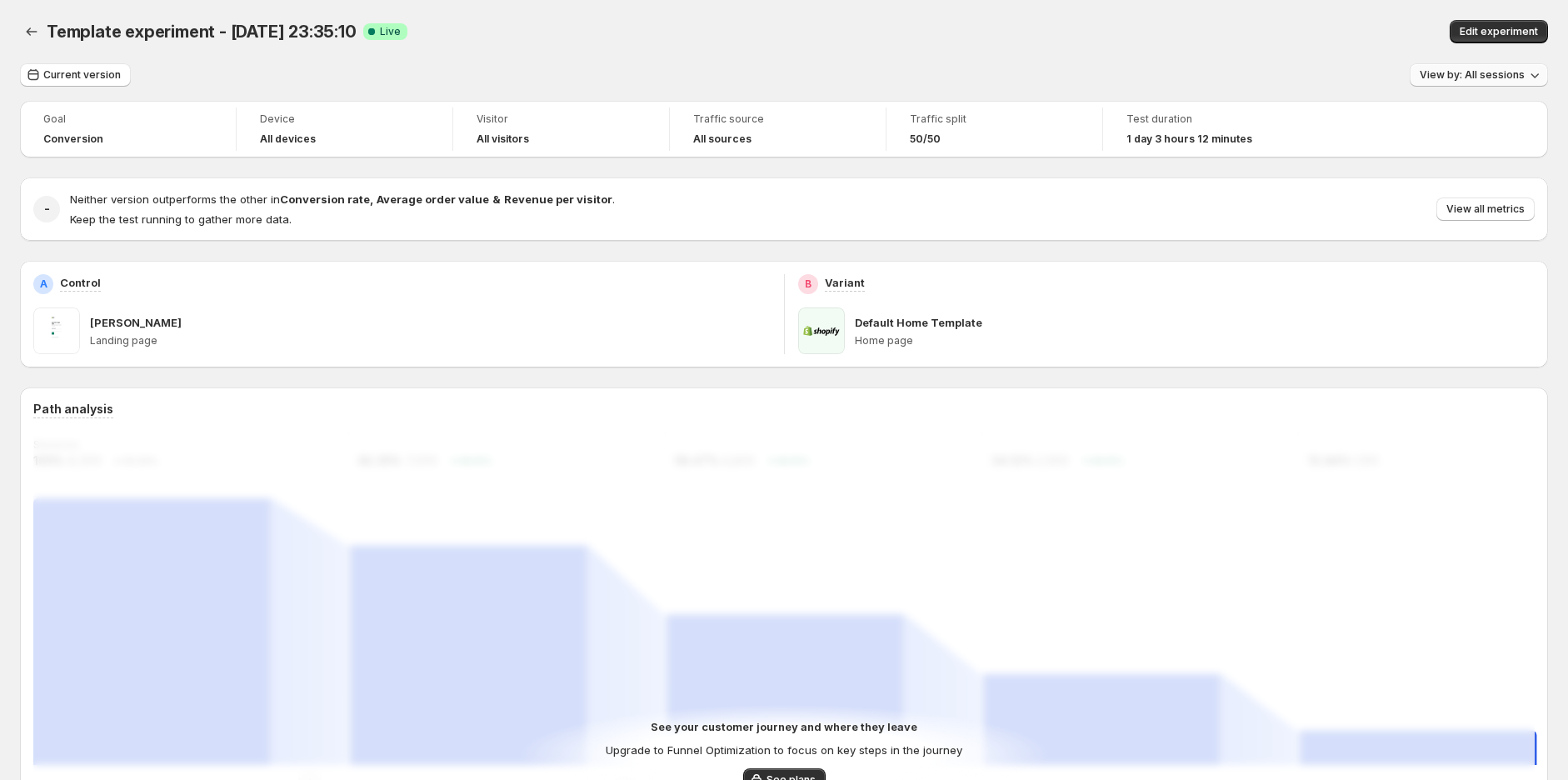
click at [1472, 70] on span "View by: All sessions" at bounding box center [1472, 76] width 105 height 13
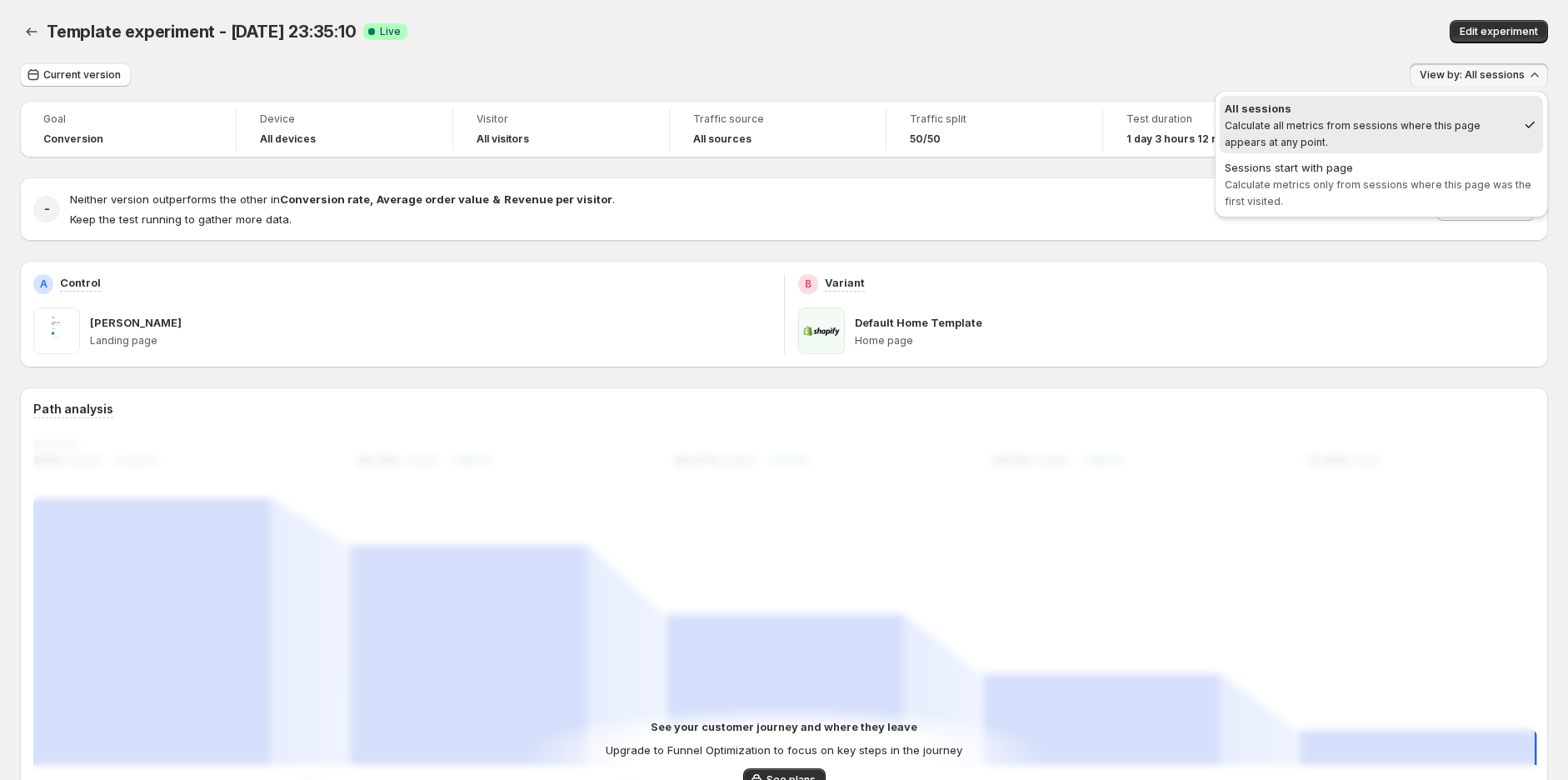
click at [1223, 69] on div "Current version View by: All sessions" at bounding box center [784, 75] width 1528 height 24
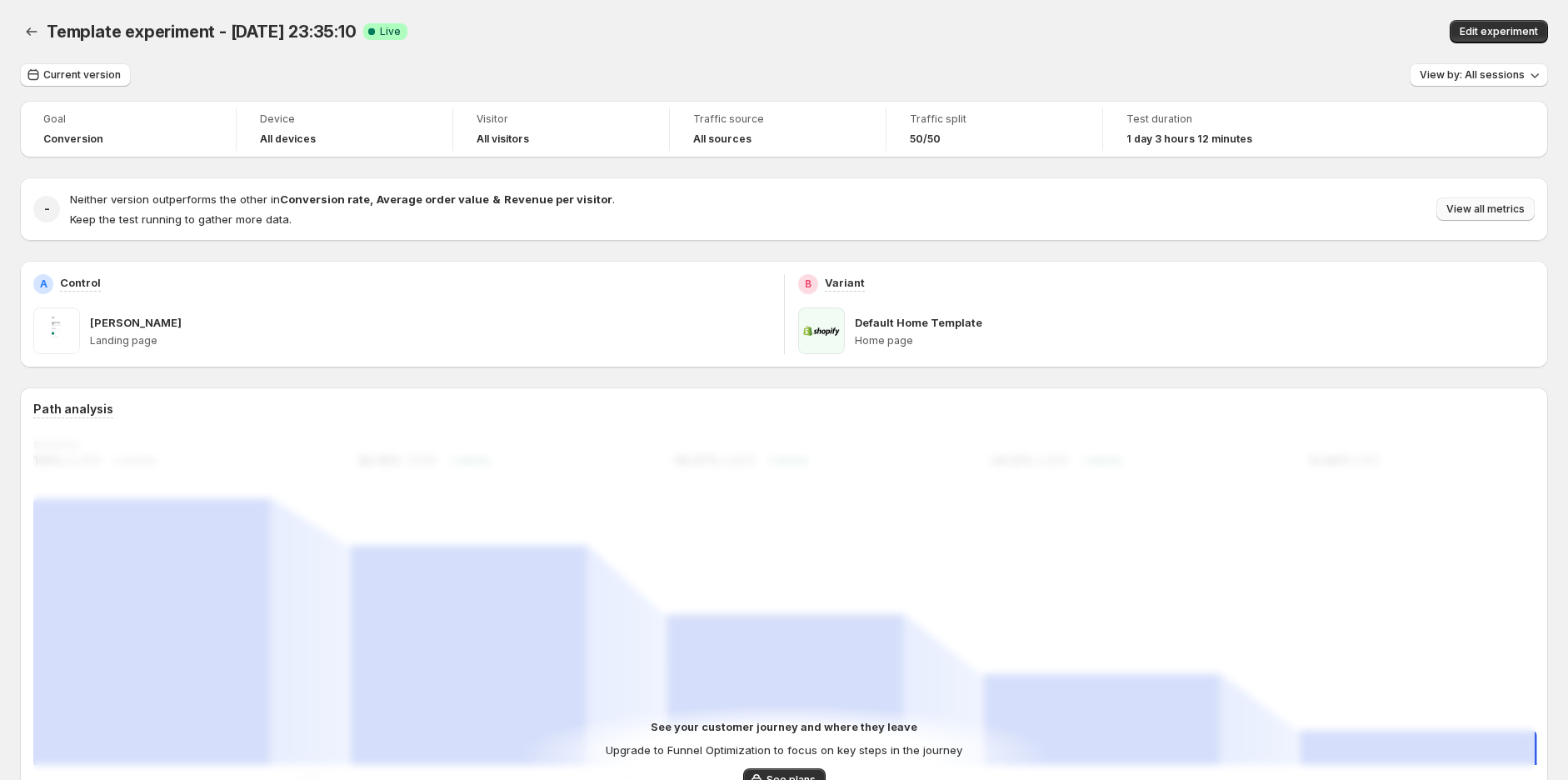
click at [1492, 207] on span "View all metrics" at bounding box center [1486, 209] width 78 height 13
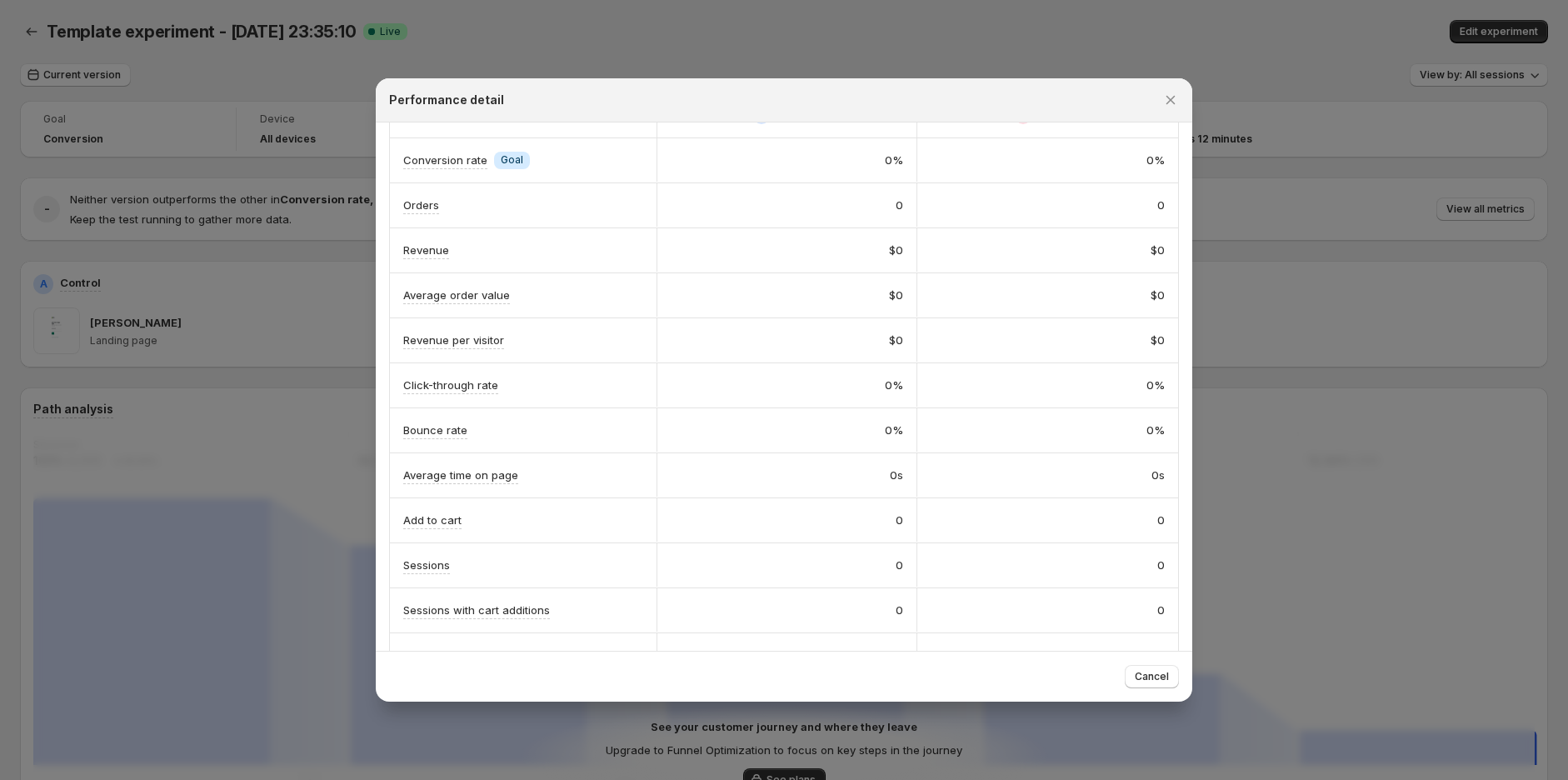
scroll to position [34, 0]
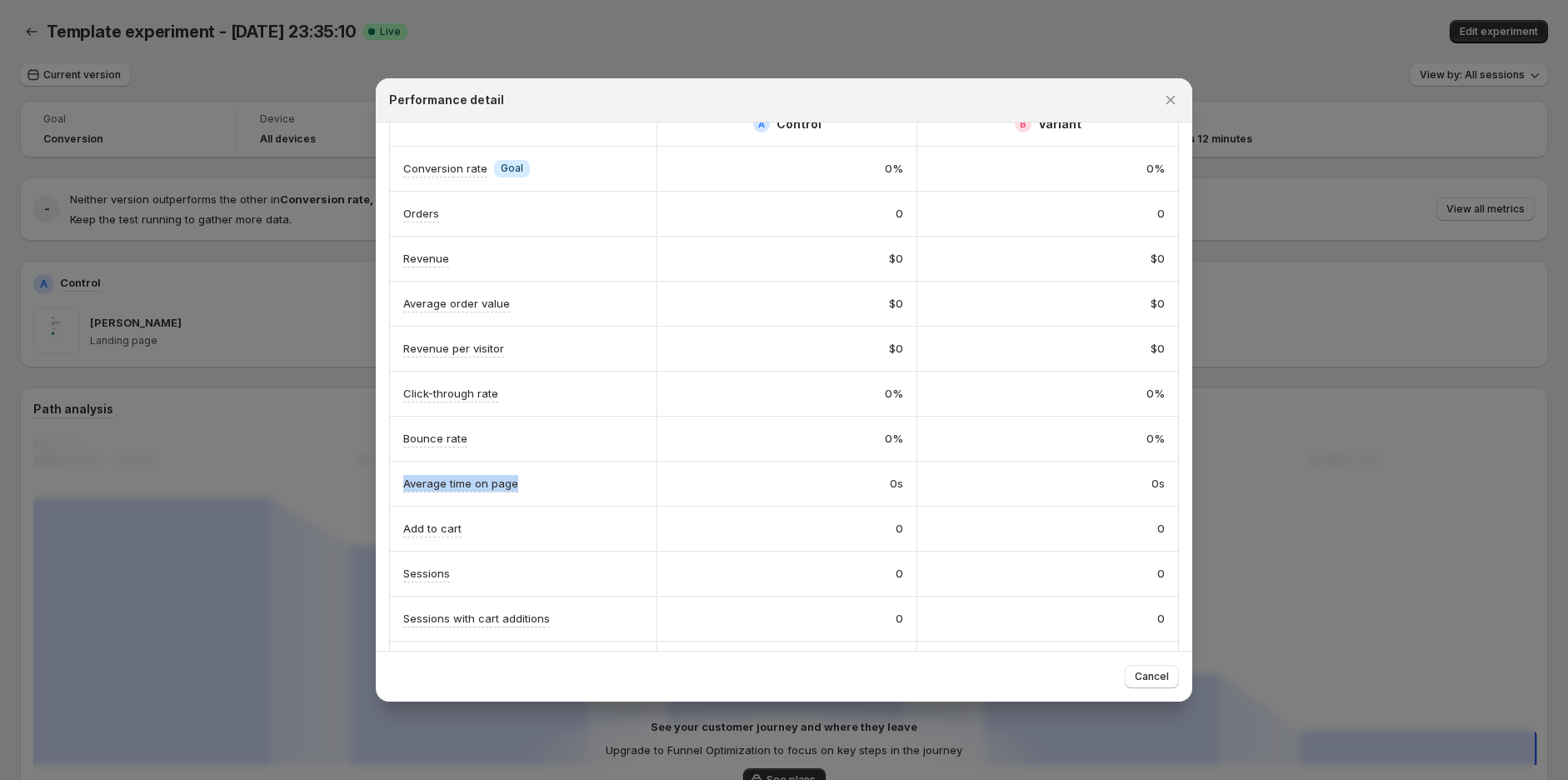
drag, startPoint x: 387, startPoint y: 491, endPoint x: 529, endPoint y: 488, distance: 142.0
click at [529, 488] on div "A Control B Variant Conversion rate Info Goal 0% 0% Orders 0 0 Revenue $0 $0 Av…" at bounding box center [784, 461] width 817 height 747
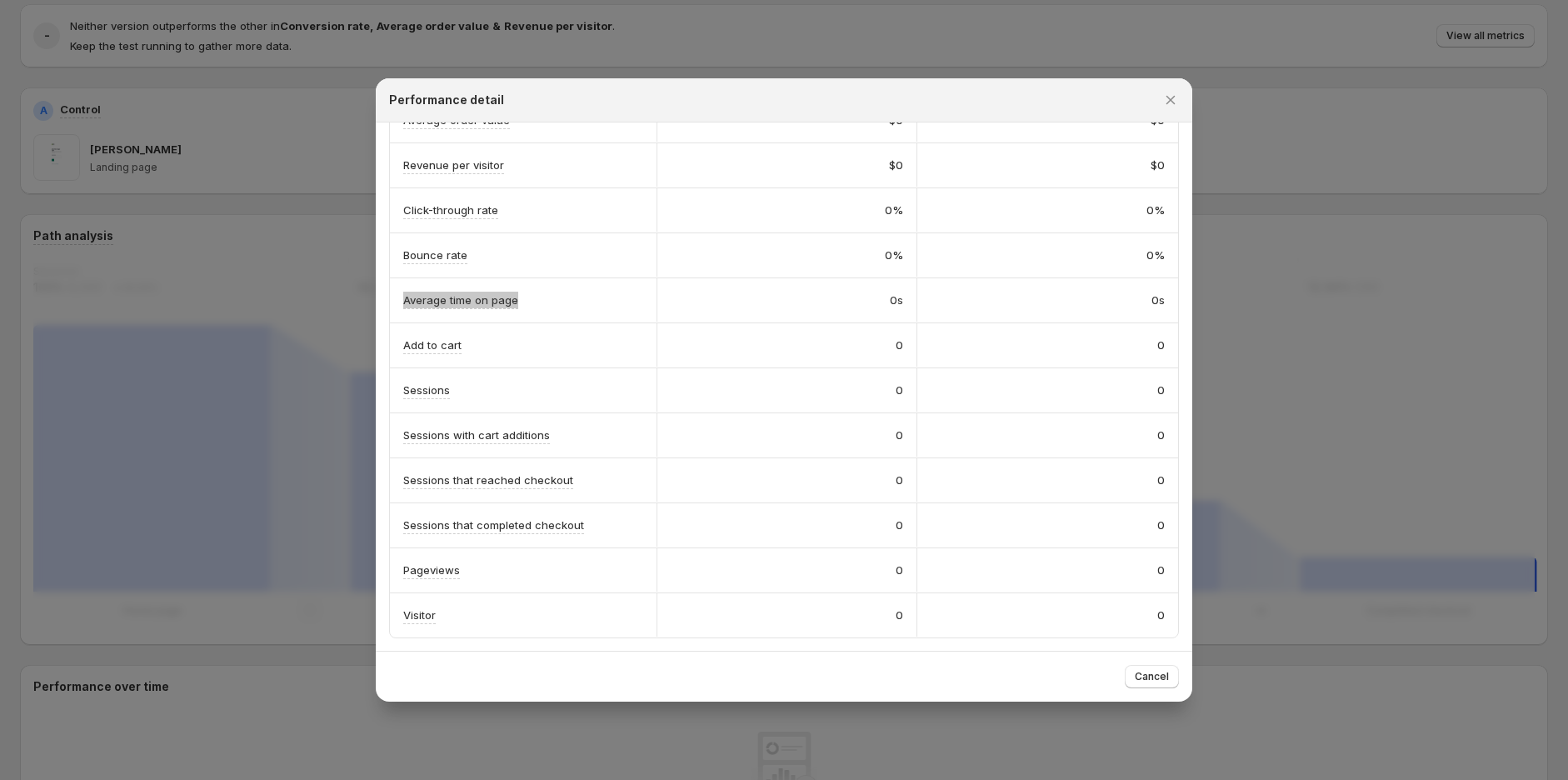
scroll to position [185, 0]
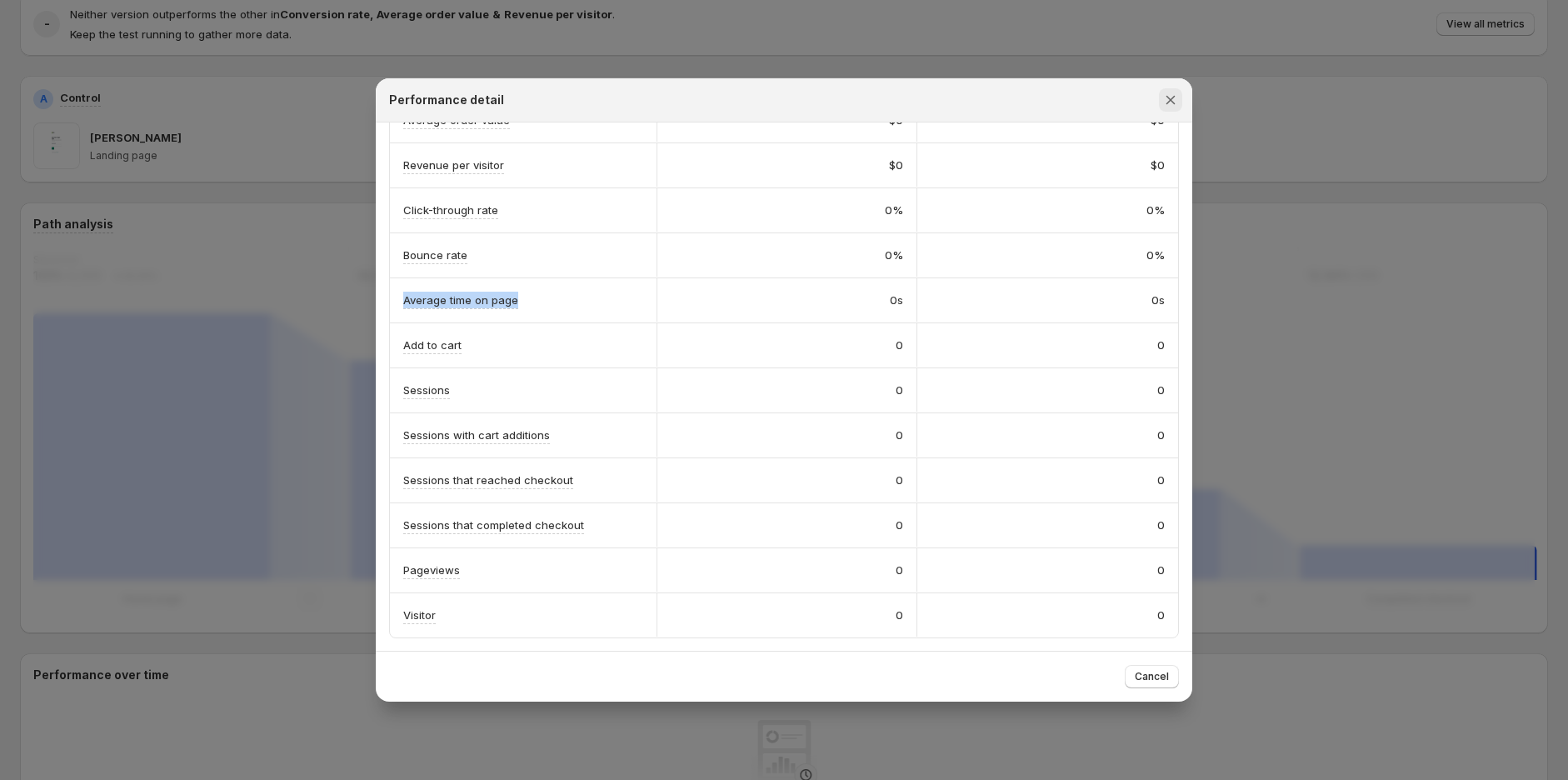
click at [1169, 100] on icon "Close" at bounding box center [1171, 99] width 16 height 16
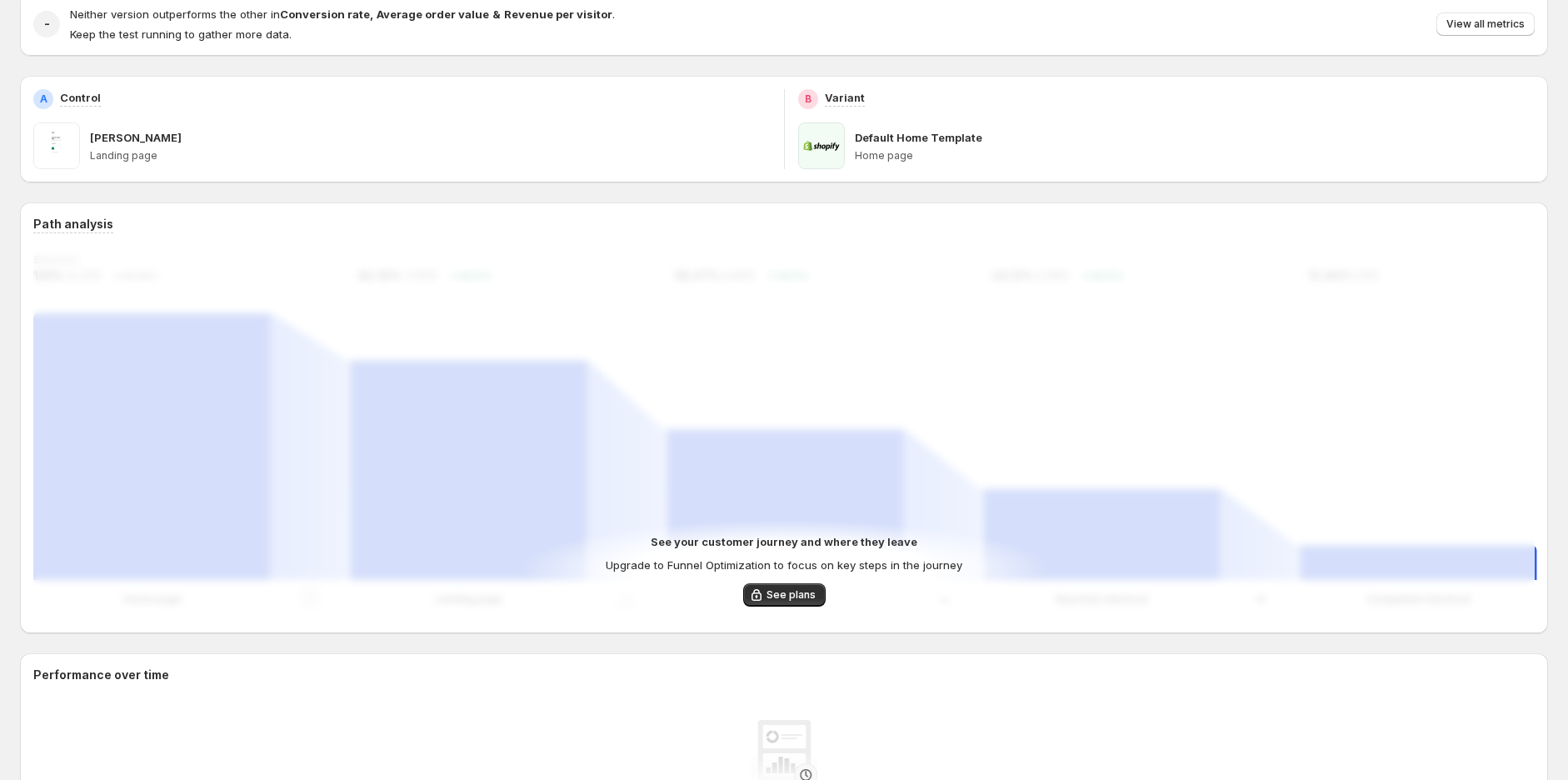
scroll to position [0, 0]
